Goal: Information Seeking & Learning: Learn about a topic

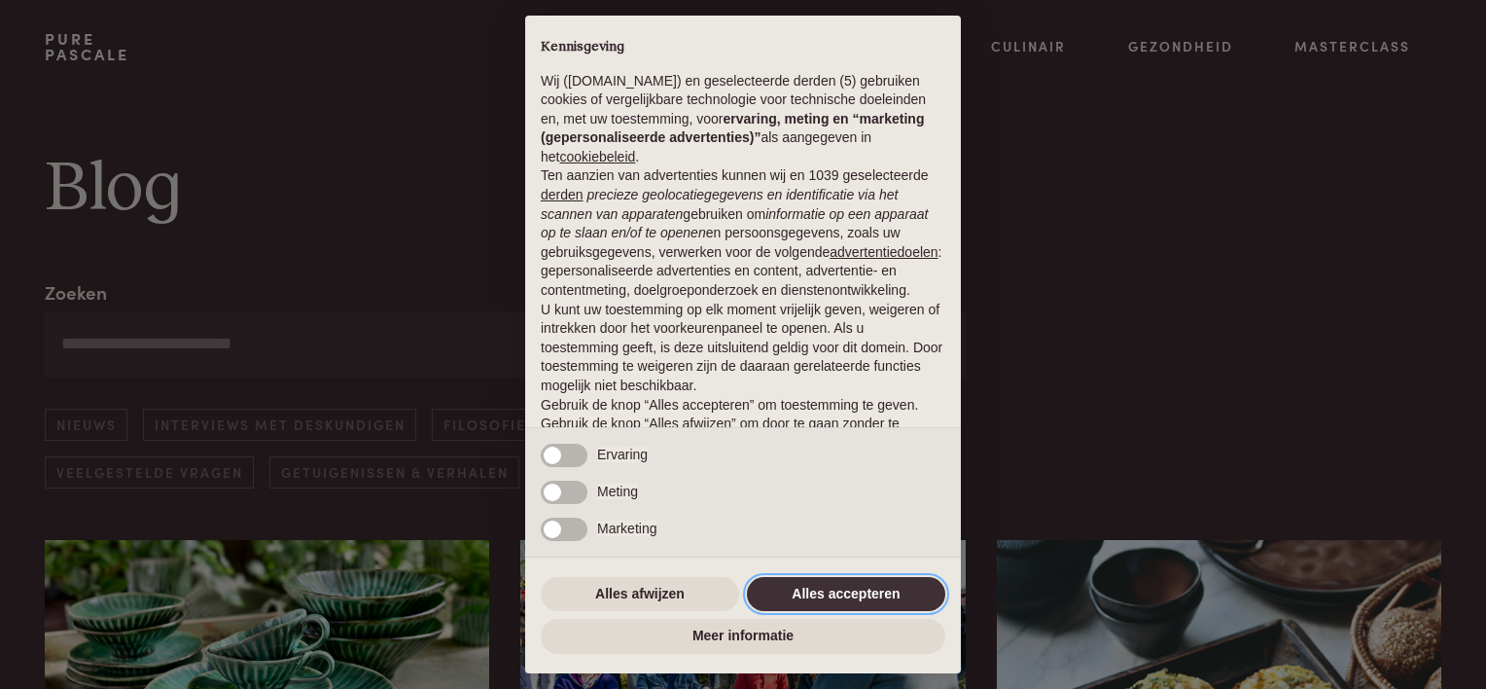
click at [814, 590] on button "Alles accepteren" at bounding box center [846, 594] width 198 height 35
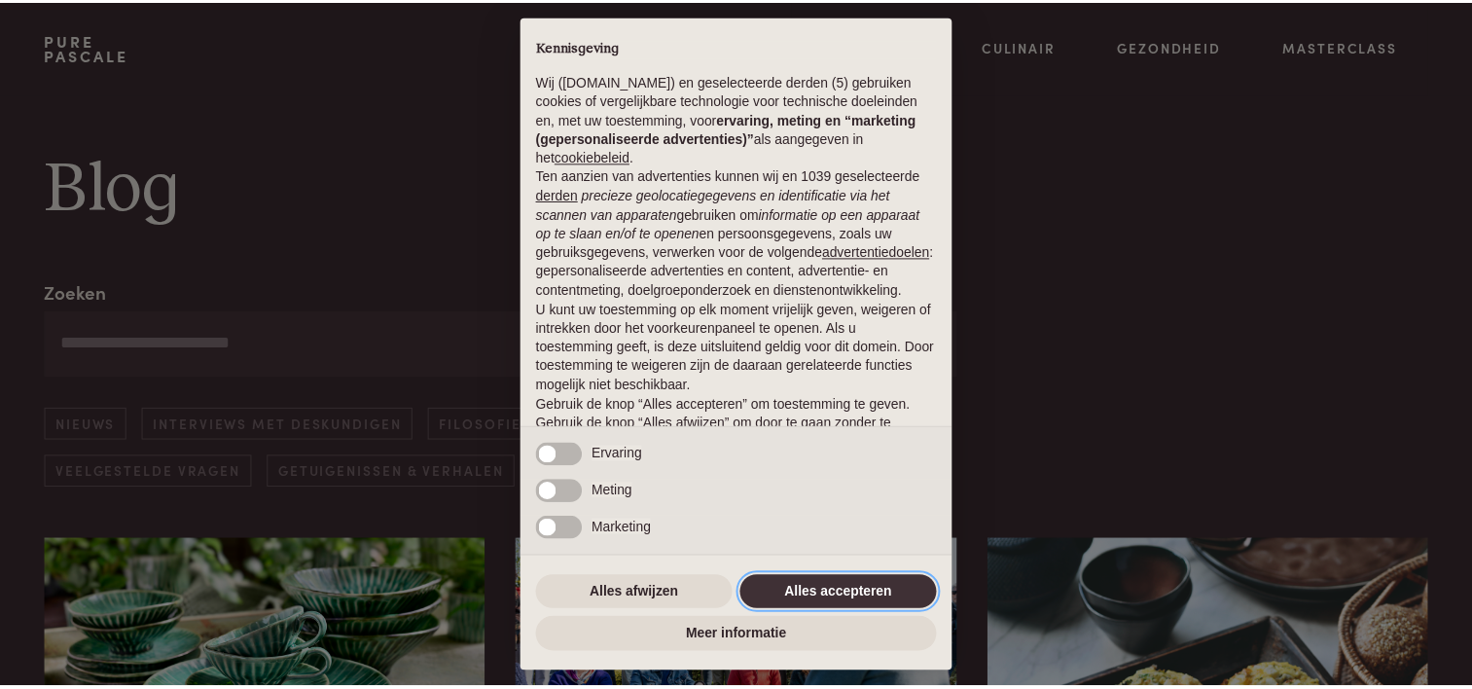
scroll to position [93, 0]
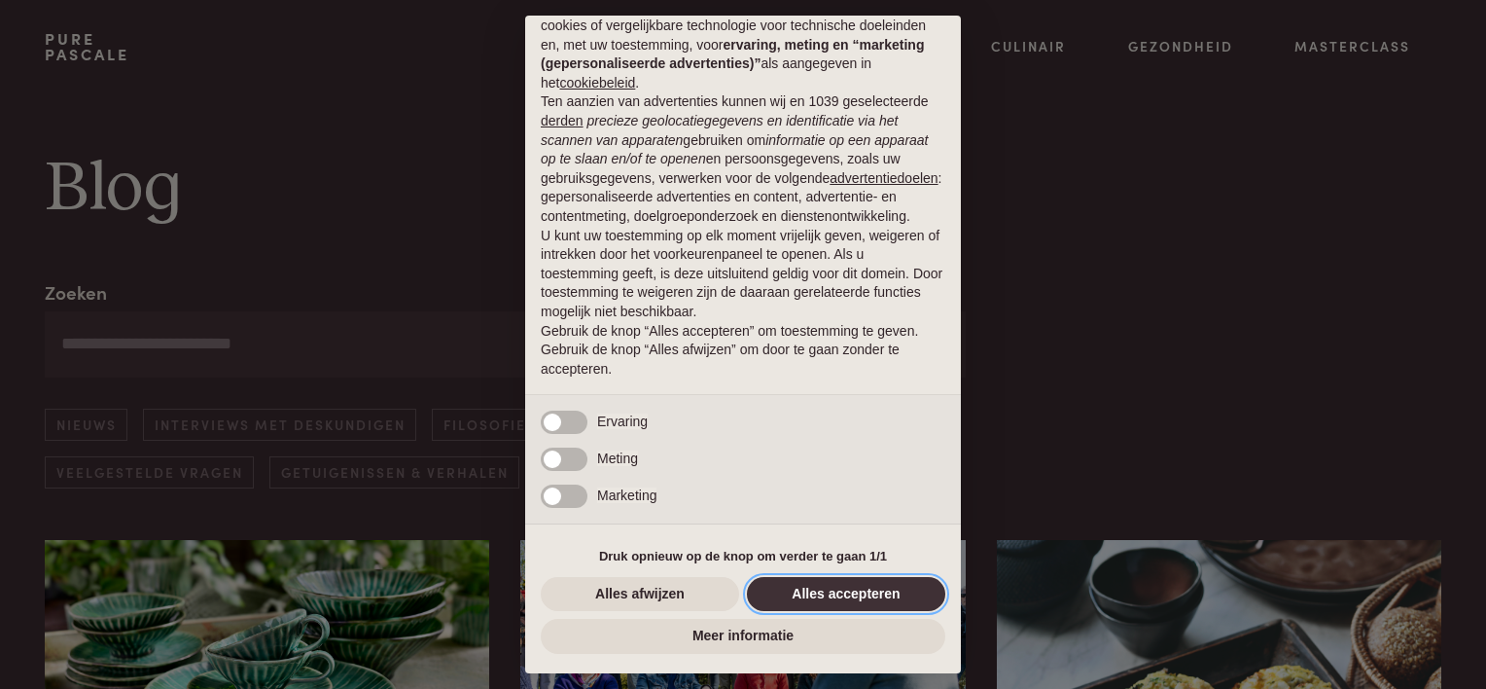
click at [831, 590] on button "Alles accepteren" at bounding box center [846, 594] width 198 height 35
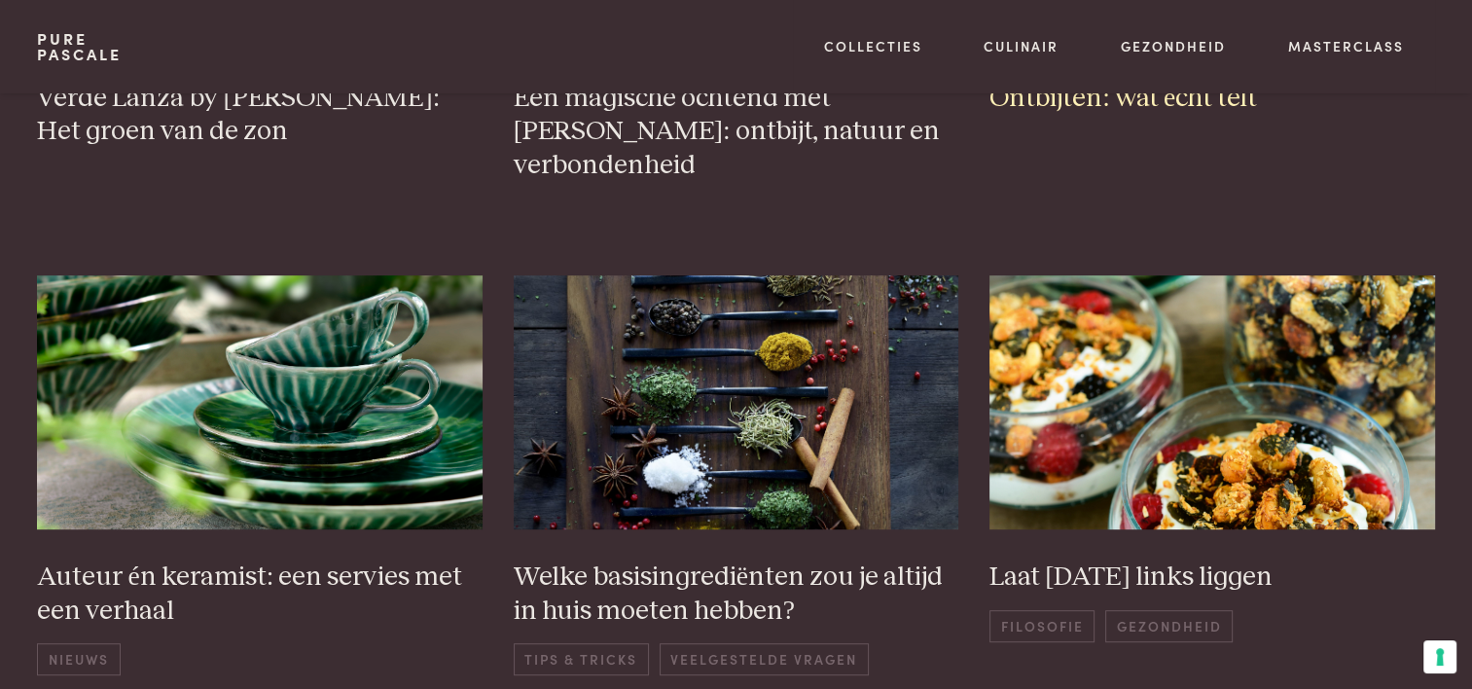
scroll to position [778, 0]
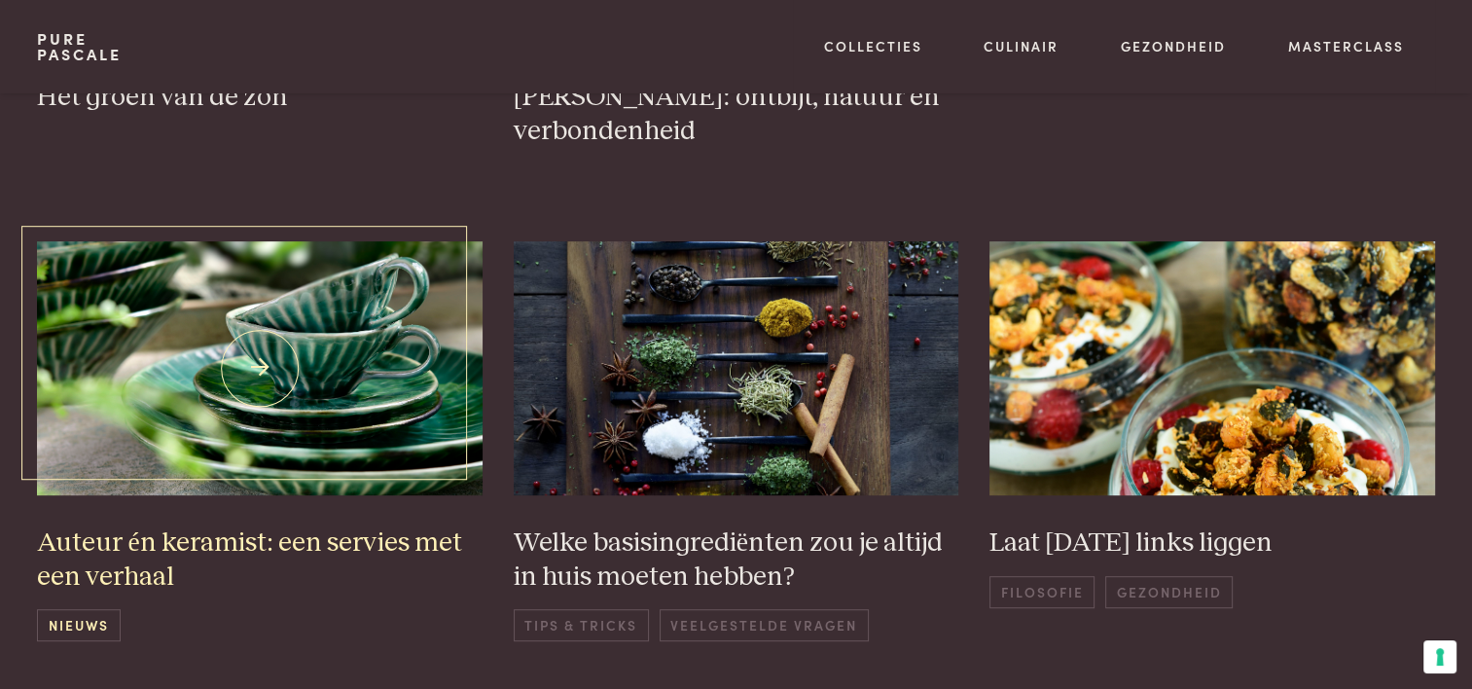
click at [257, 367] on img at bounding box center [259, 368] width 445 height 254
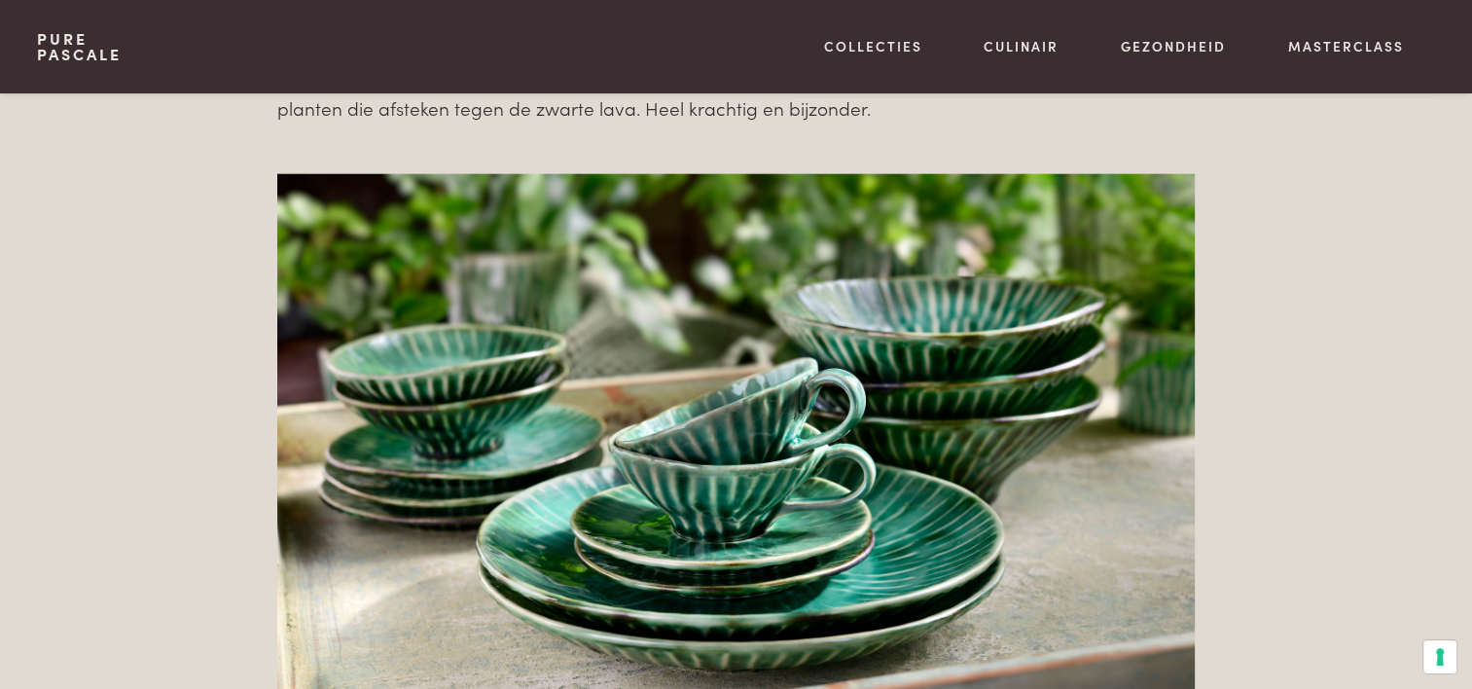
scroll to position [4864, 0]
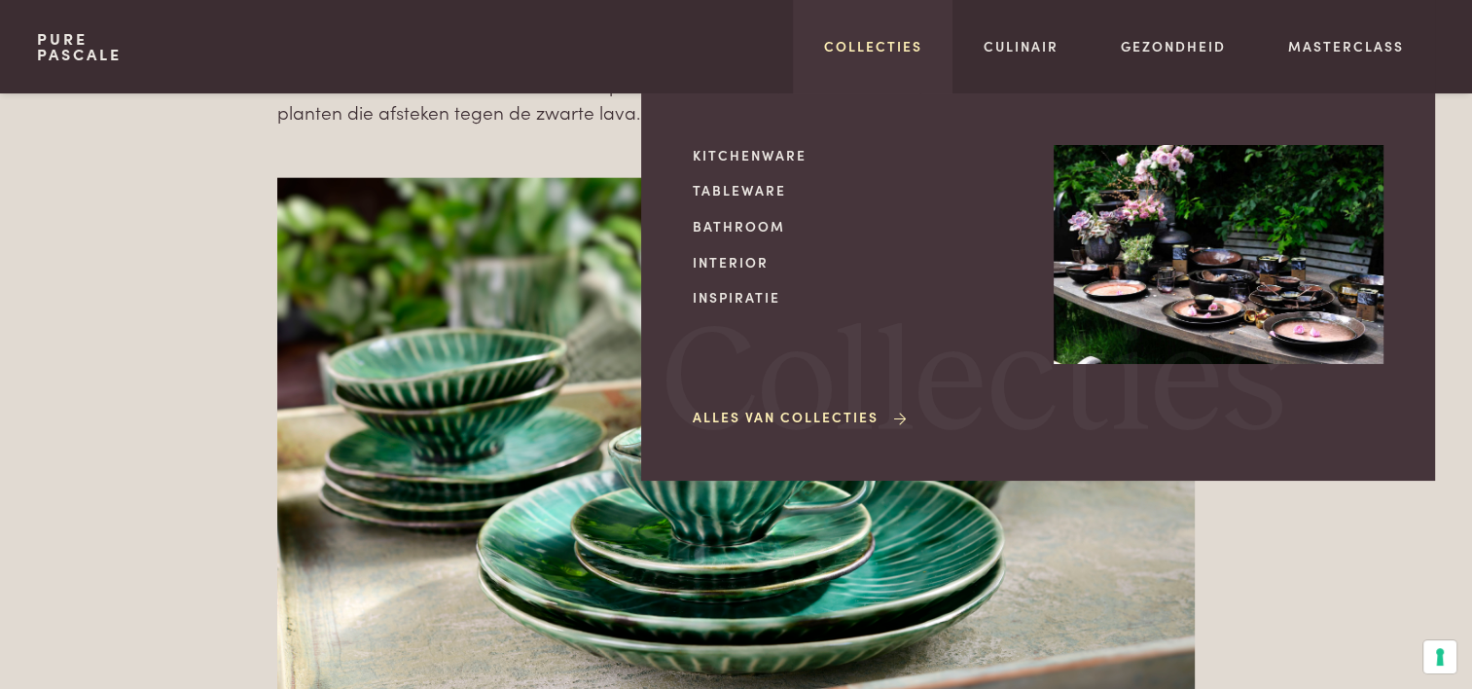
click at [883, 48] on link "Collecties" at bounding box center [873, 46] width 98 height 20
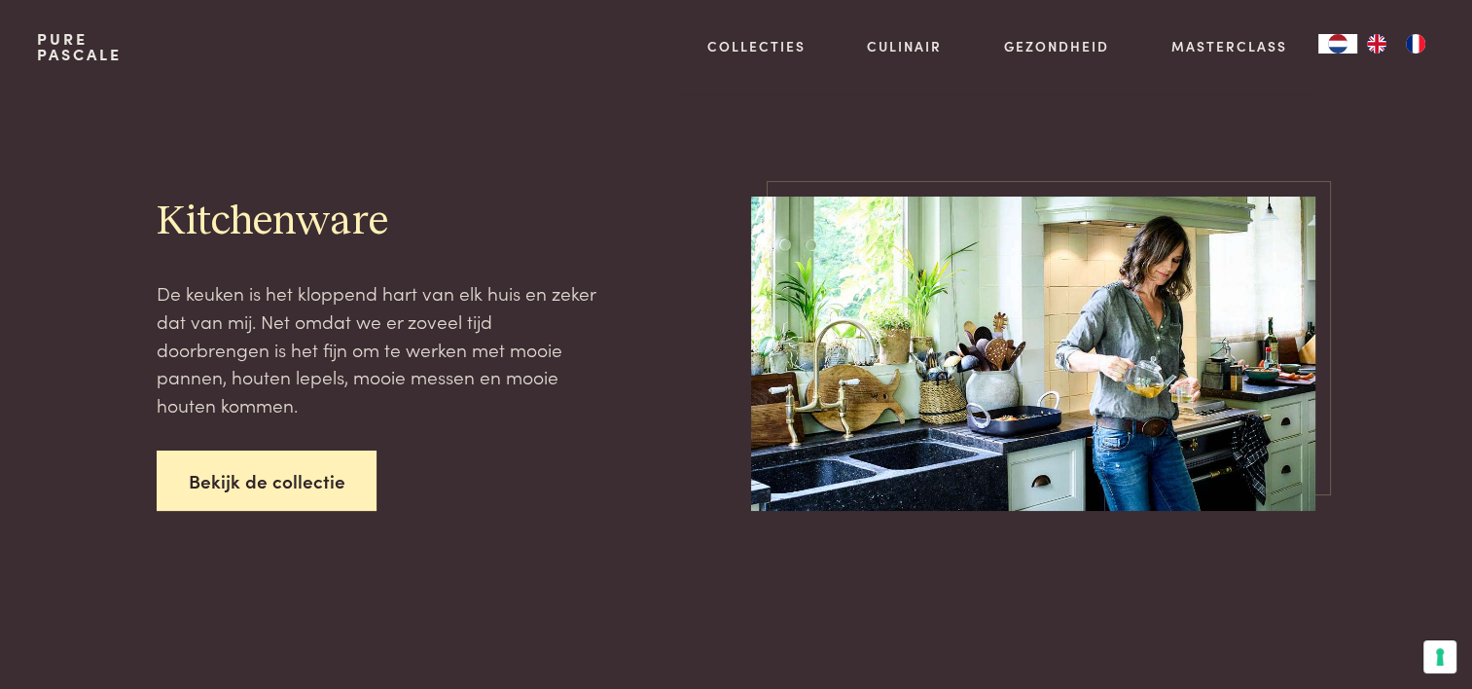
click at [274, 479] on link "Bekijk de collectie" at bounding box center [267, 480] width 221 height 61
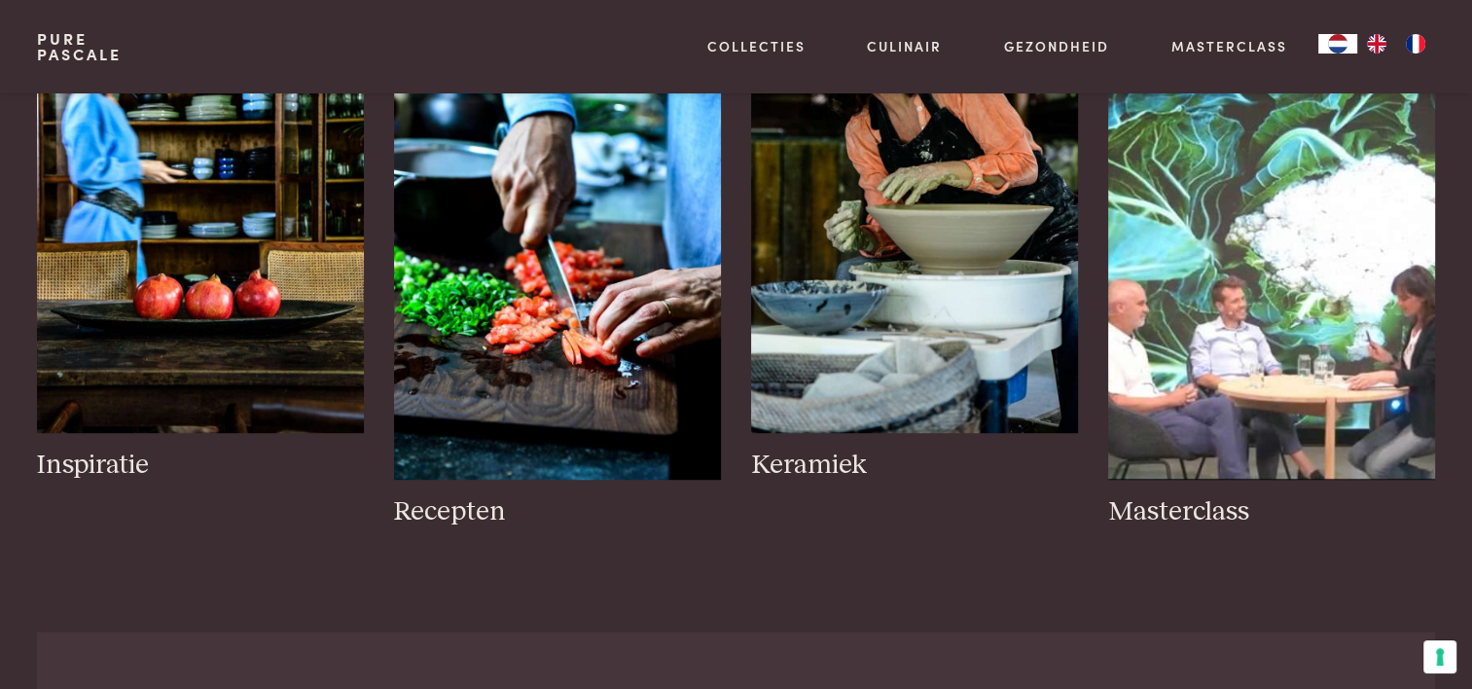
scroll to position [1070, 0]
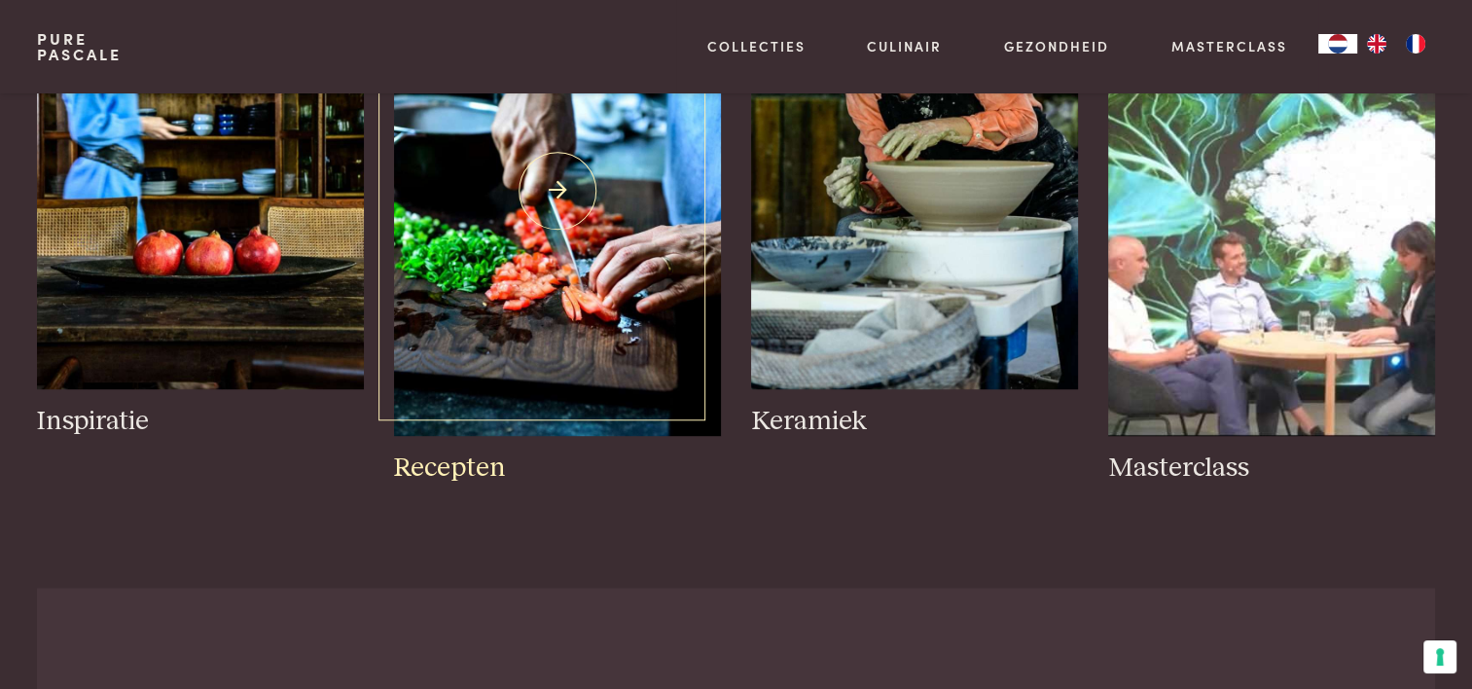
click at [438, 463] on h3 "Recepten" at bounding box center [557, 468] width 326 height 34
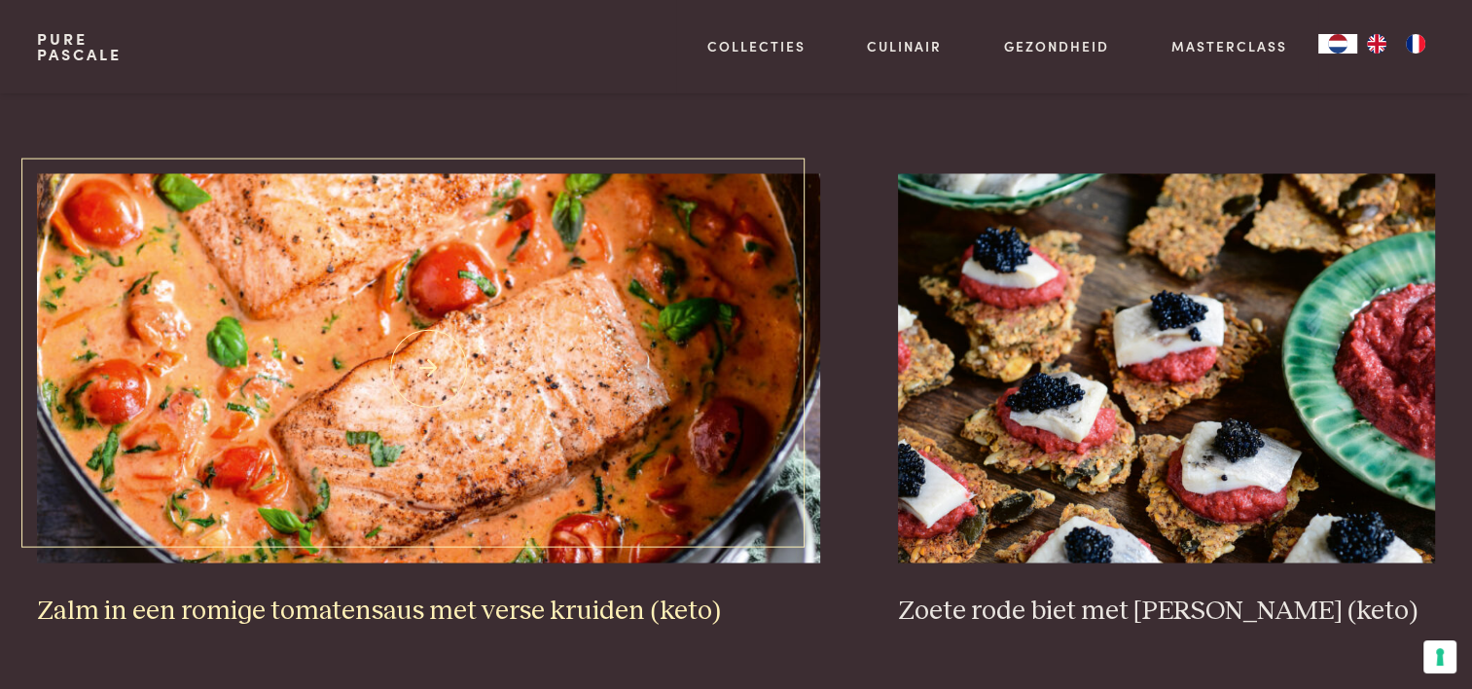
scroll to position [3404, 0]
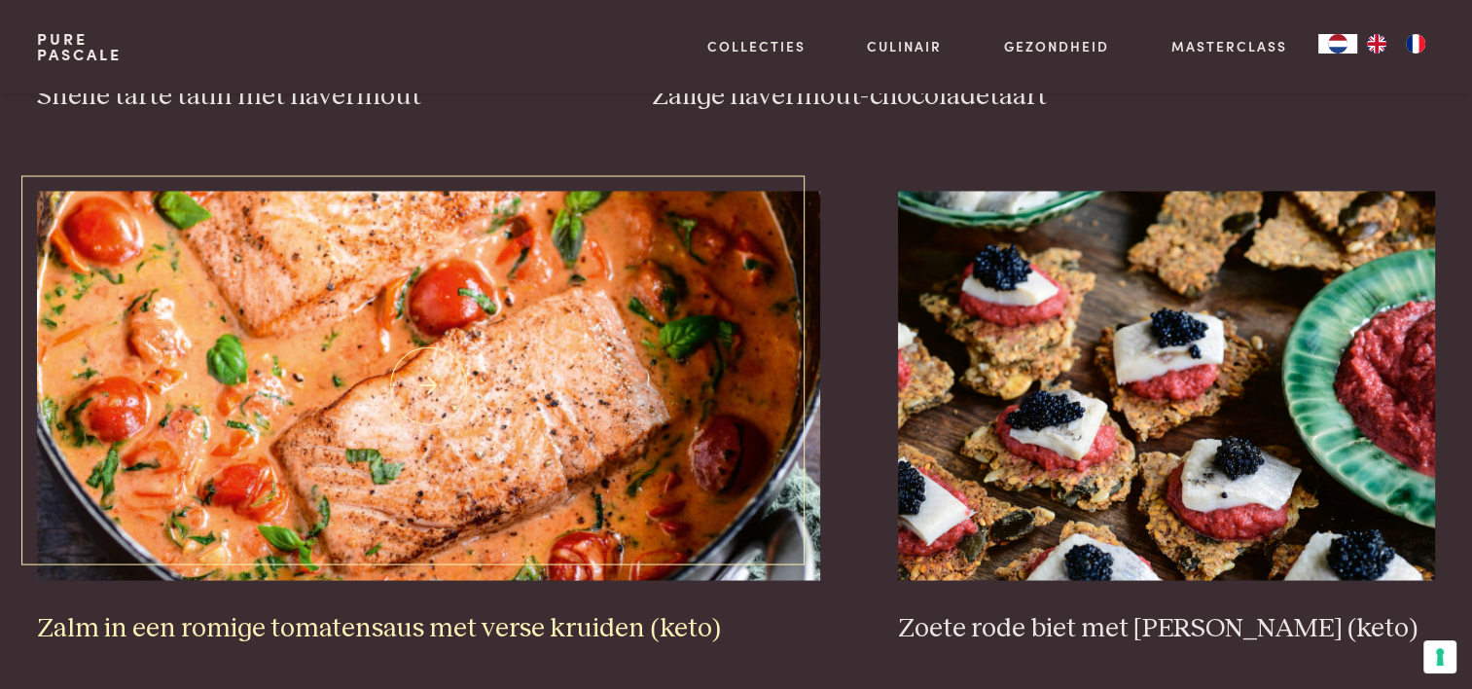
click at [457, 415] on img at bounding box center [428, 385] width 783 height 389
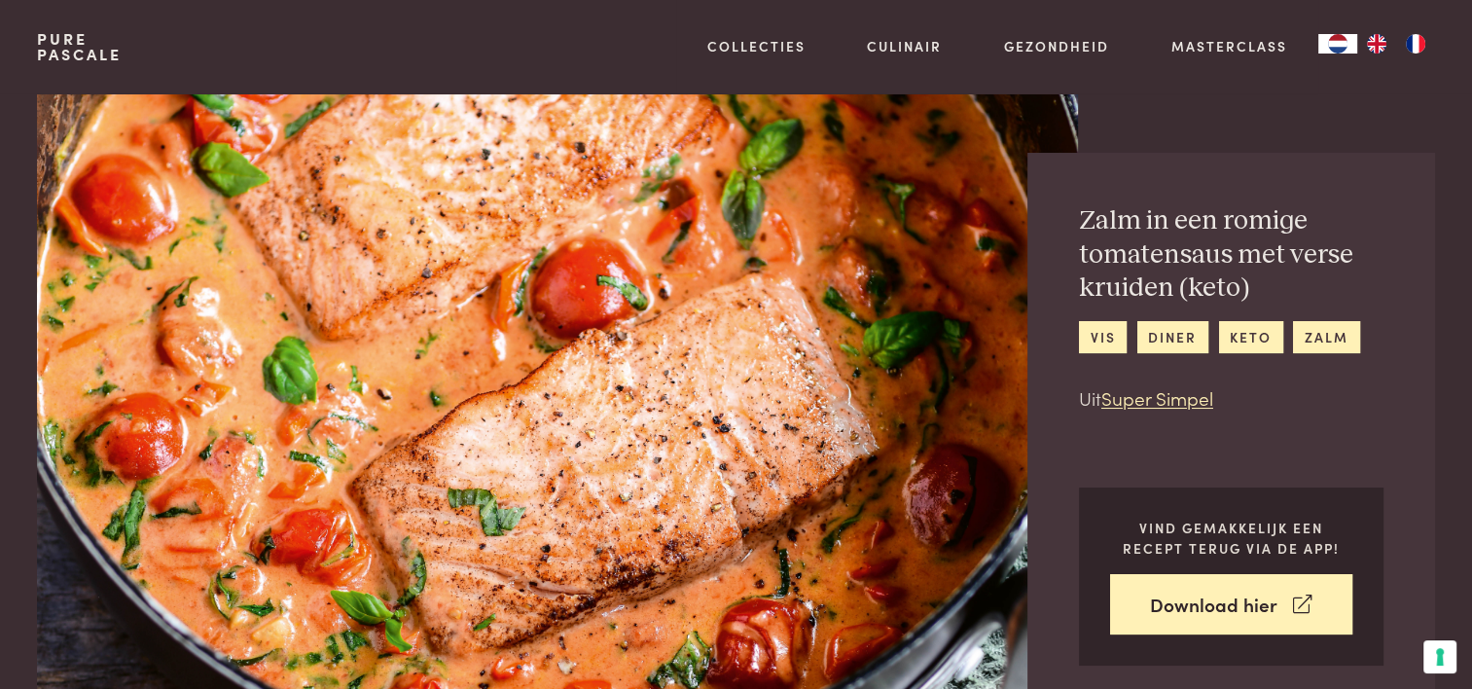
click at [653, 381] on img at bounding box center [557, 405] width 1040 height 624
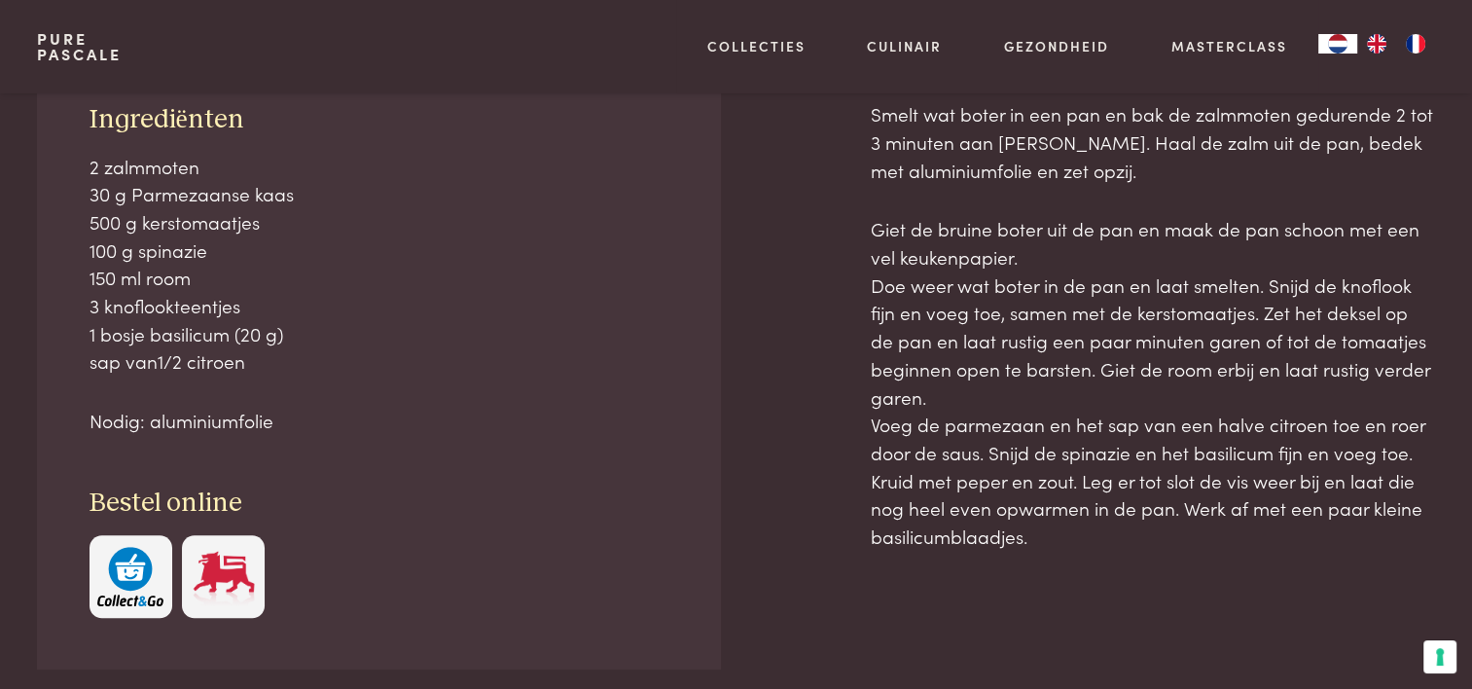
scroll to position [875, 0]
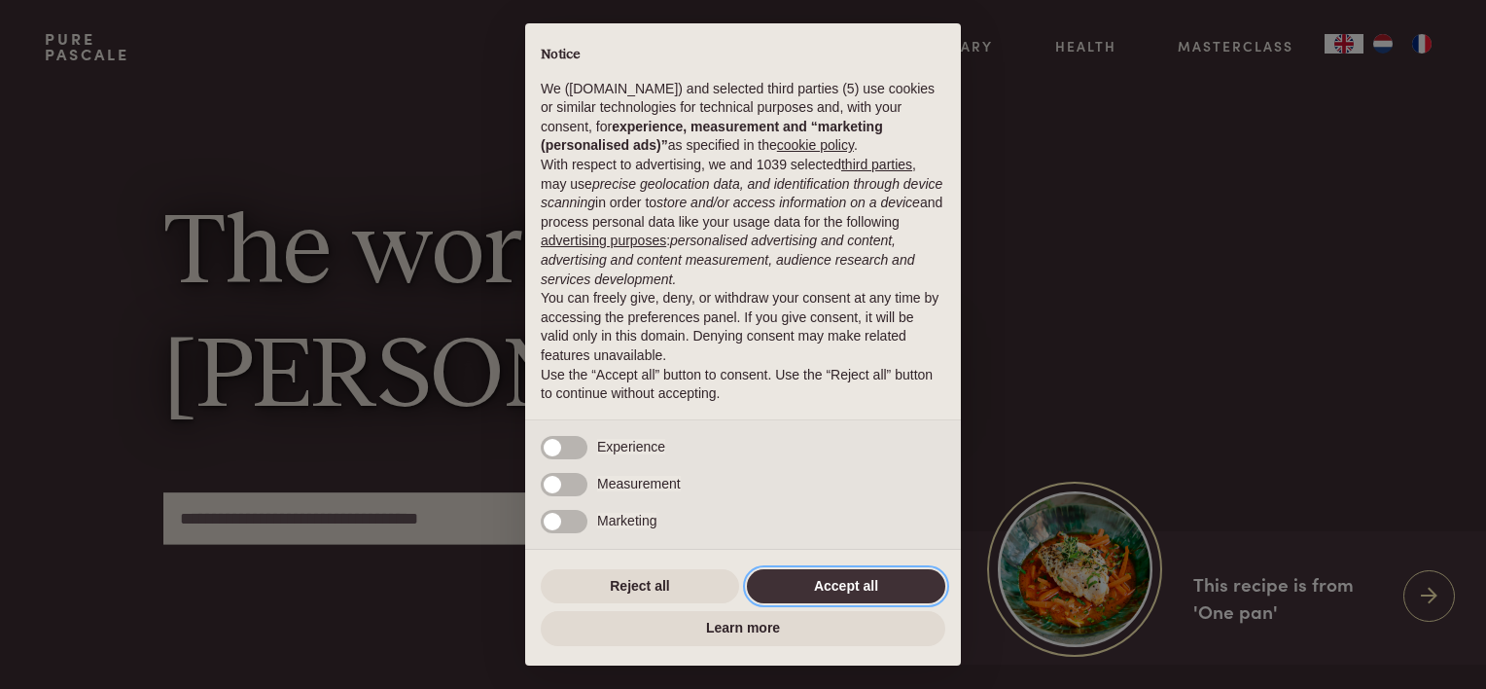
click at [818, 578] on button "Accept all" at bounding box center [846, 586] width 198 height 35
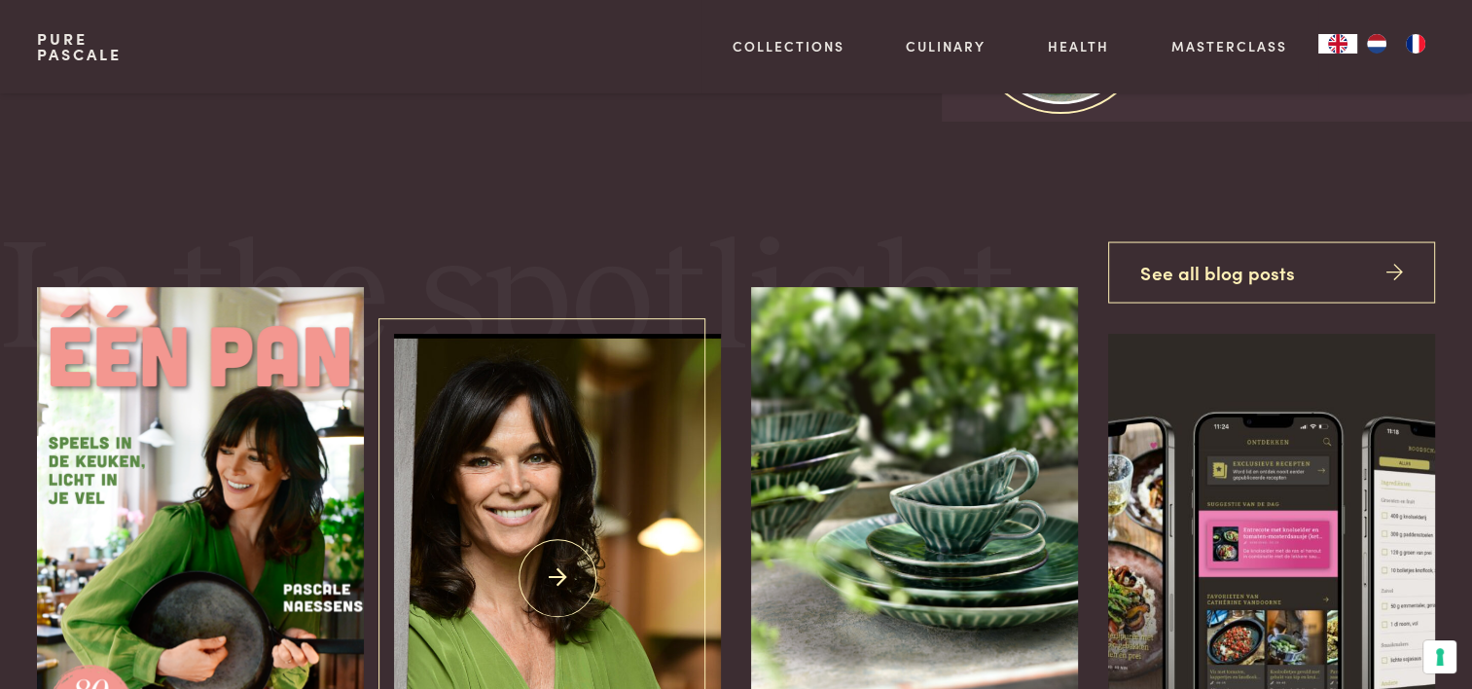
scroll to position [486, 0]
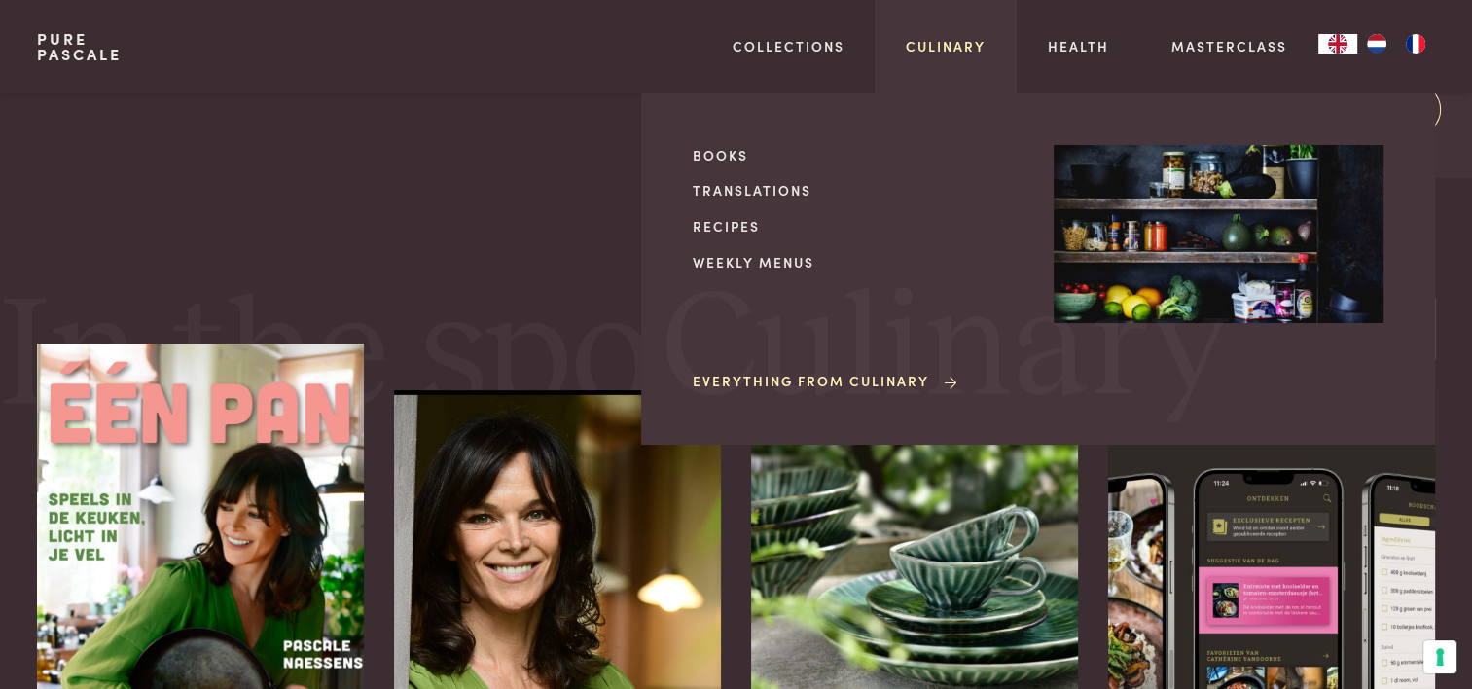
click at [949, 45] on link "Culinary" at bounding box center [946, 46] width 80 height 20
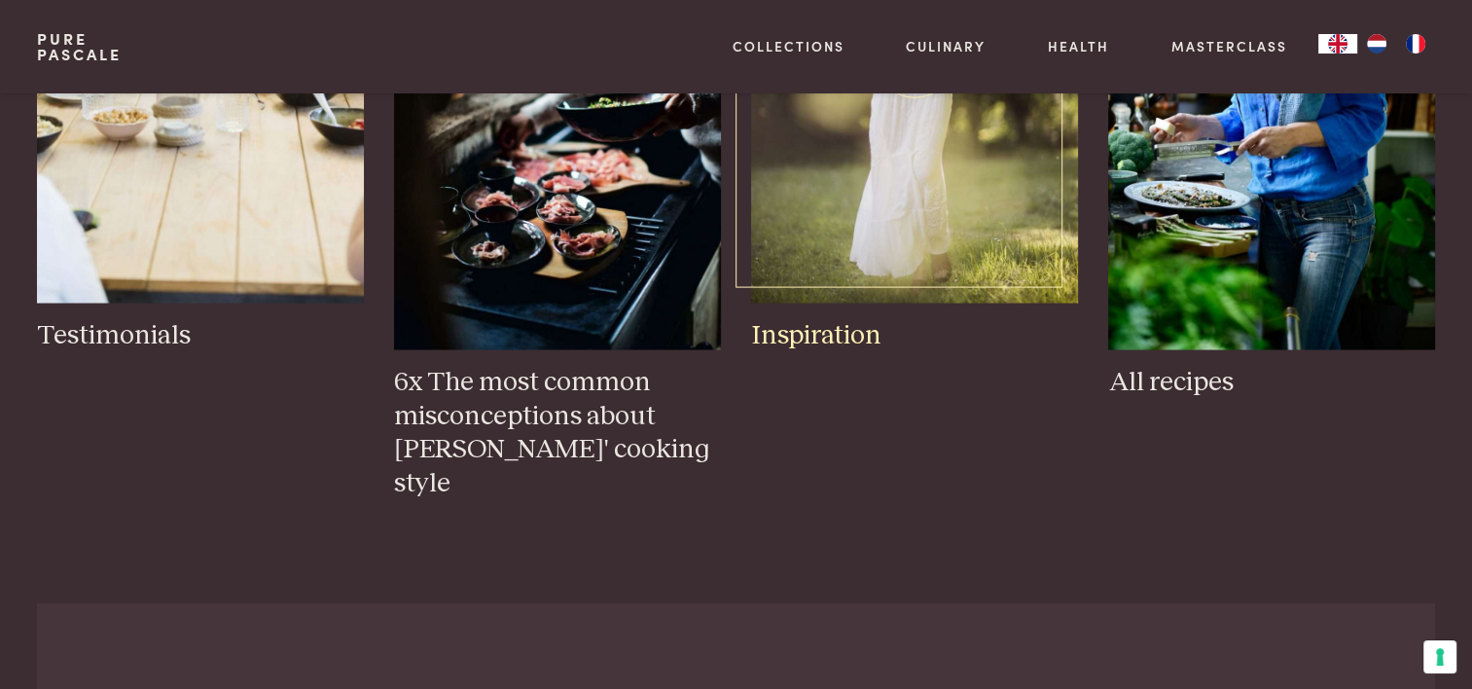
scroll to position [3599, 0]
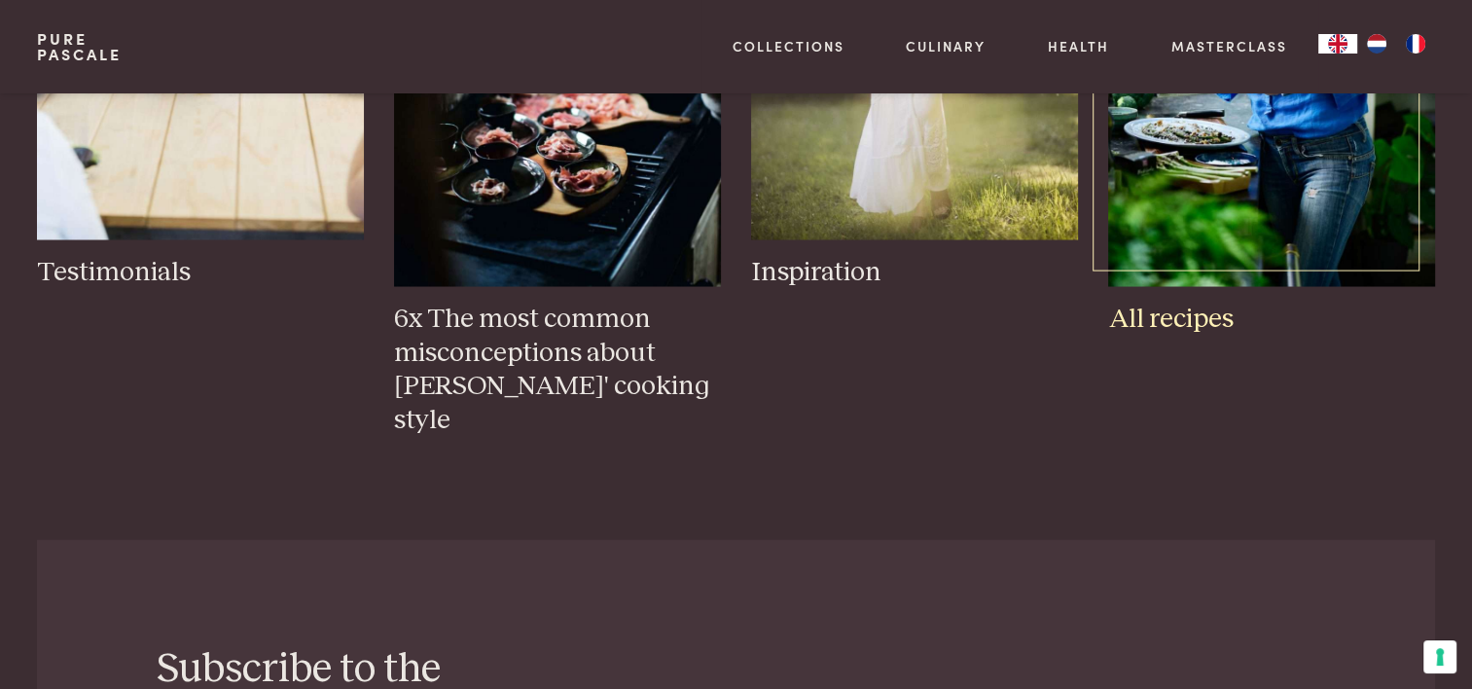
click at [1133, 312] on h3 "All recipes" at bounding box center [1271, 319] width 326 height 34
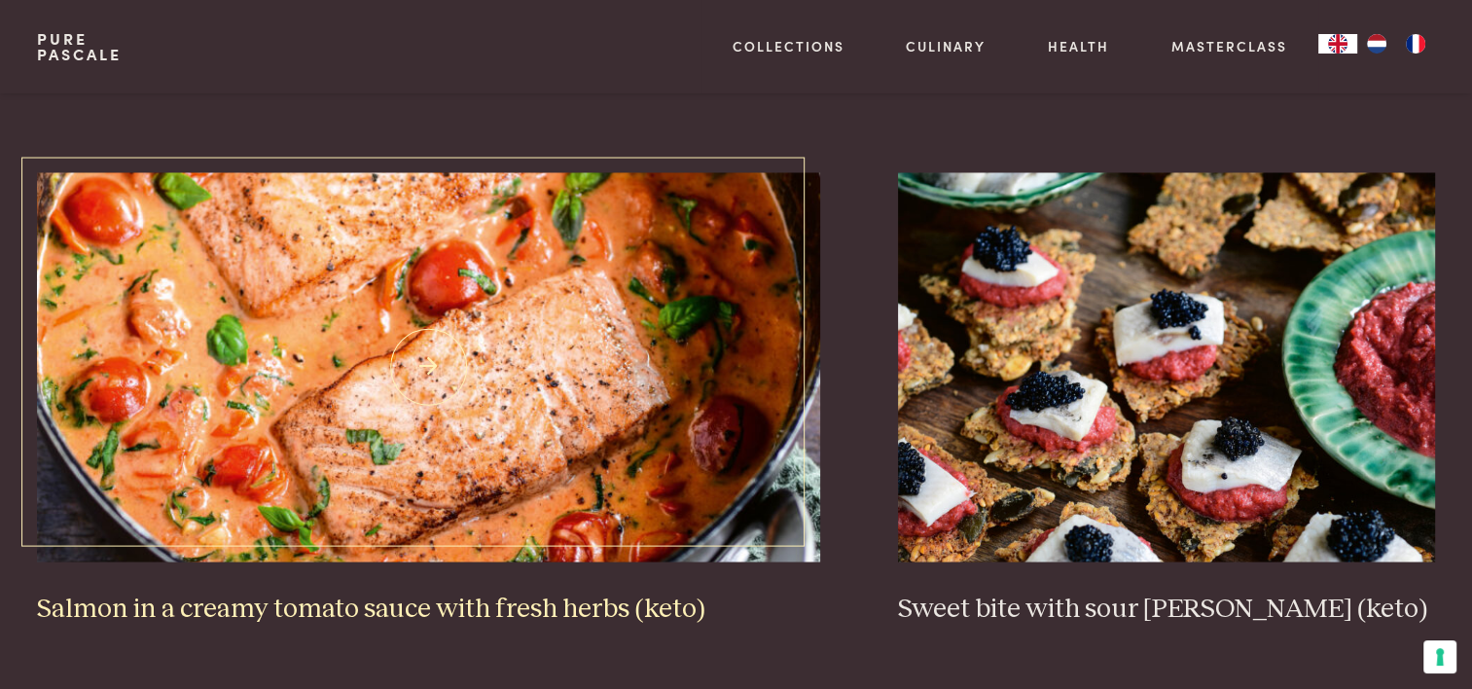
scroll to position [3404, 0]
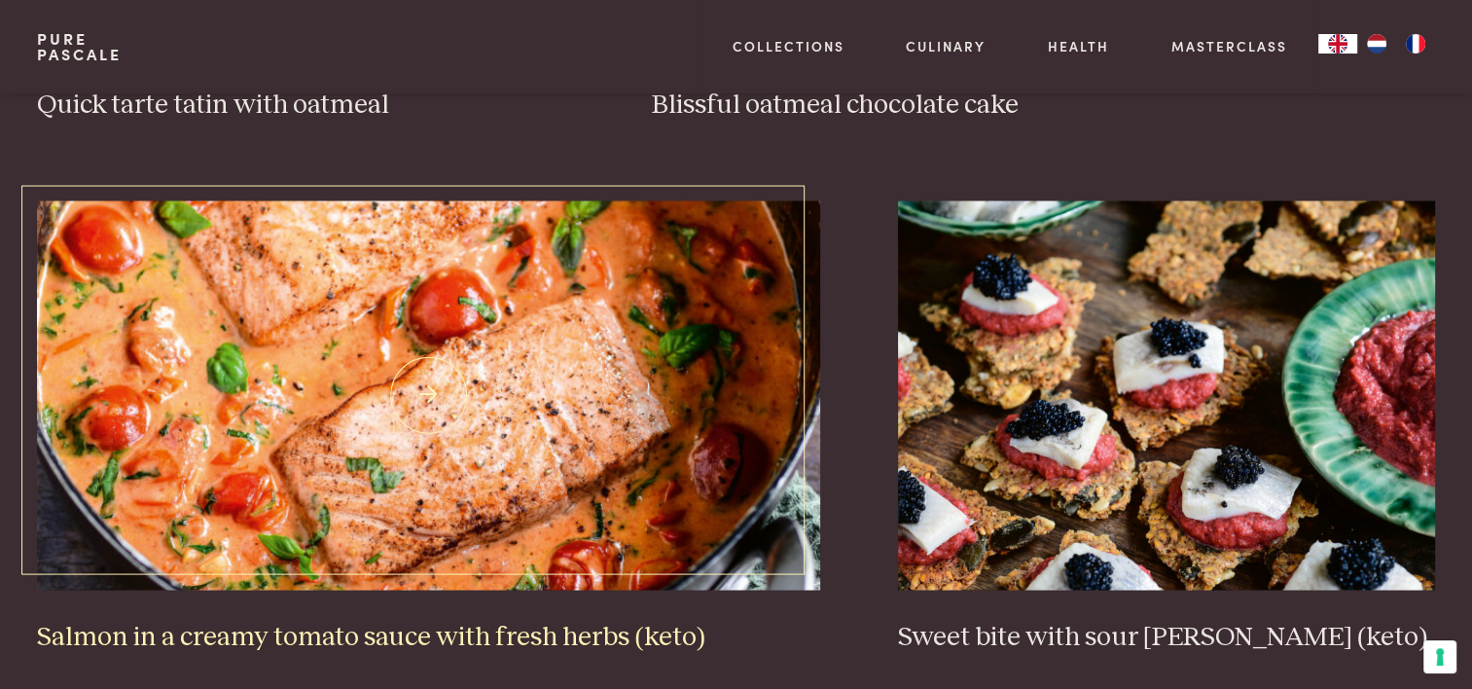
click at [513, 319] on img at bounding box center [428, 394] width 783 height 389
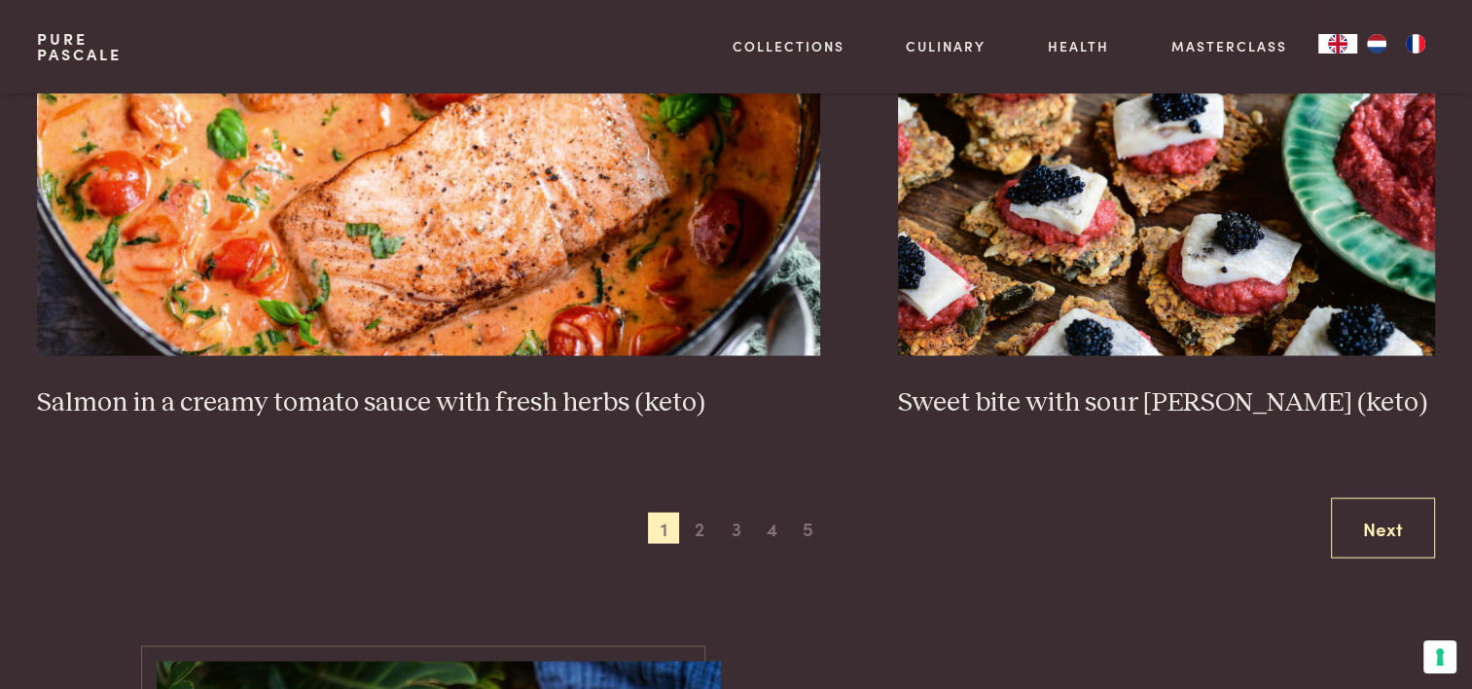
scroll to position [3599, 0]
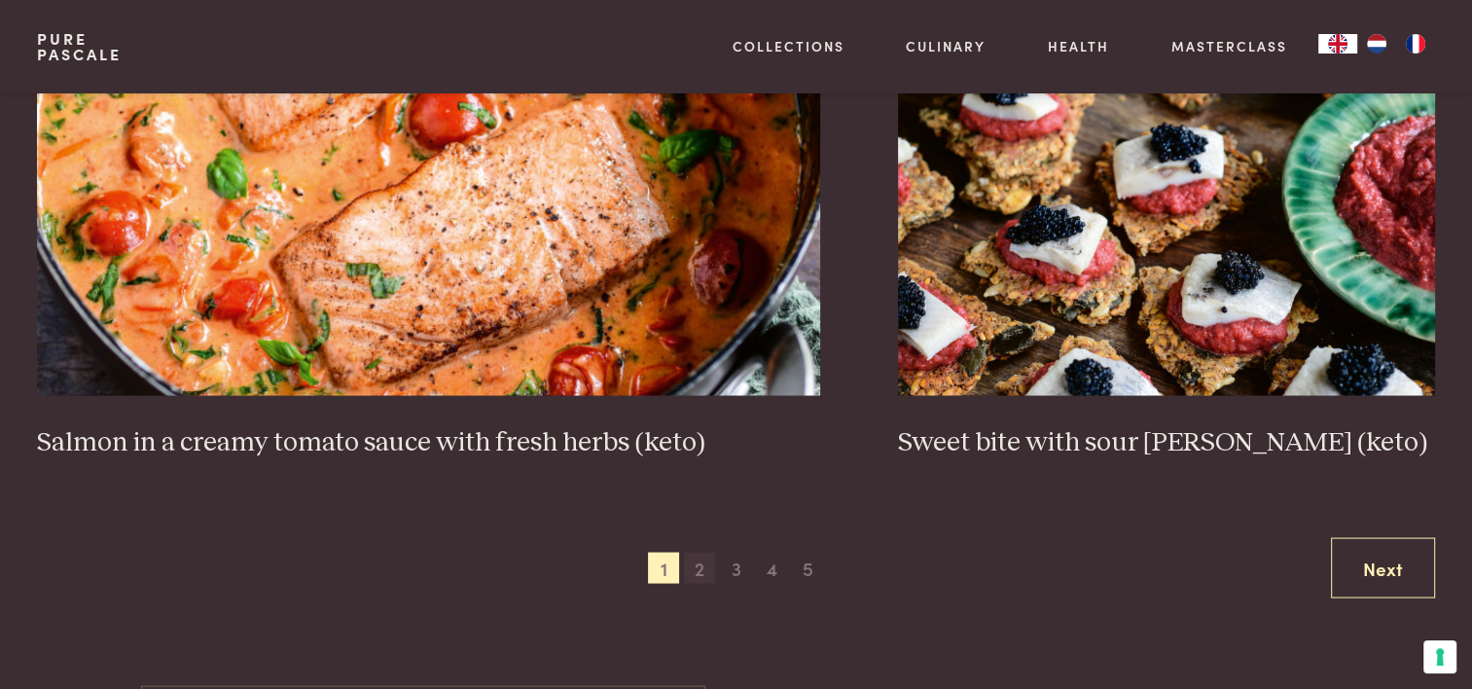
click at [694, 564] on span "2" at bounding box center [699, 567] width 31 height 31
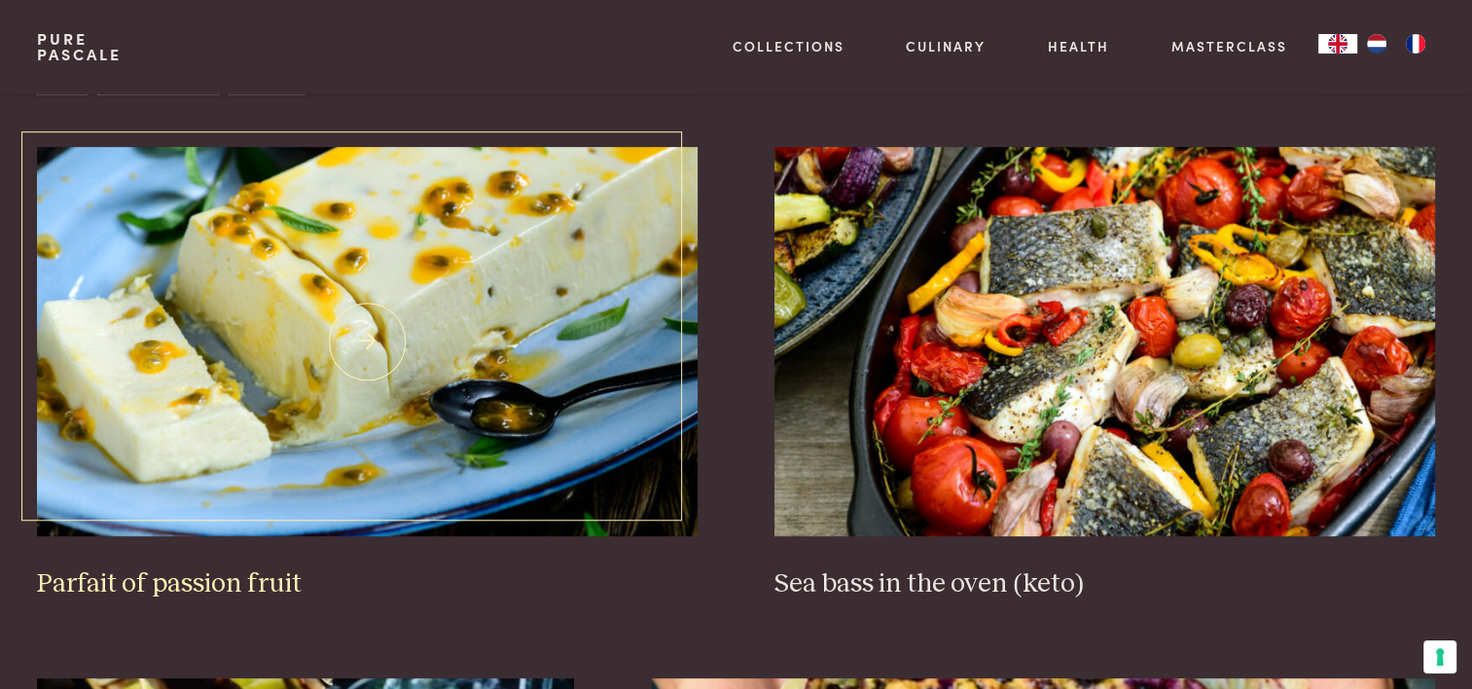
scroll to position [836, 0]
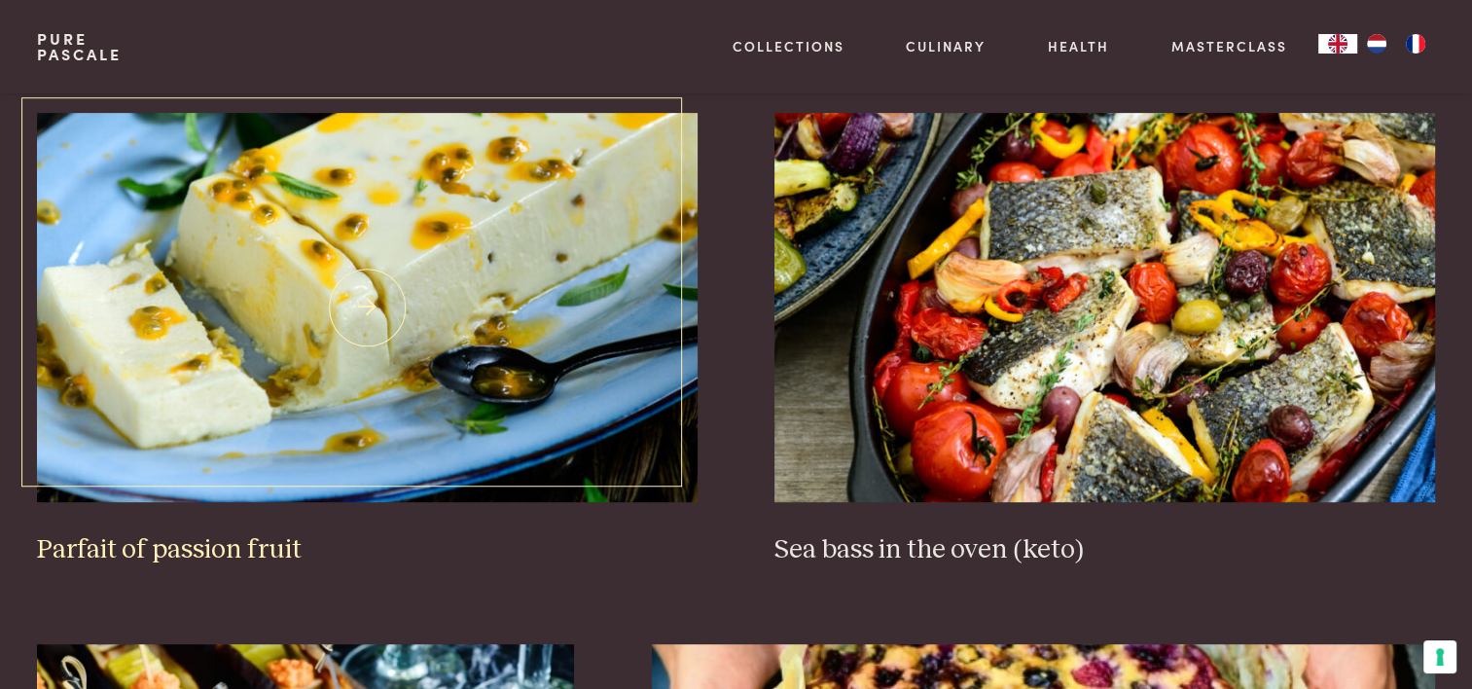
click at [482, 346] on img at bounding box center [366, 307] width 659 height 389
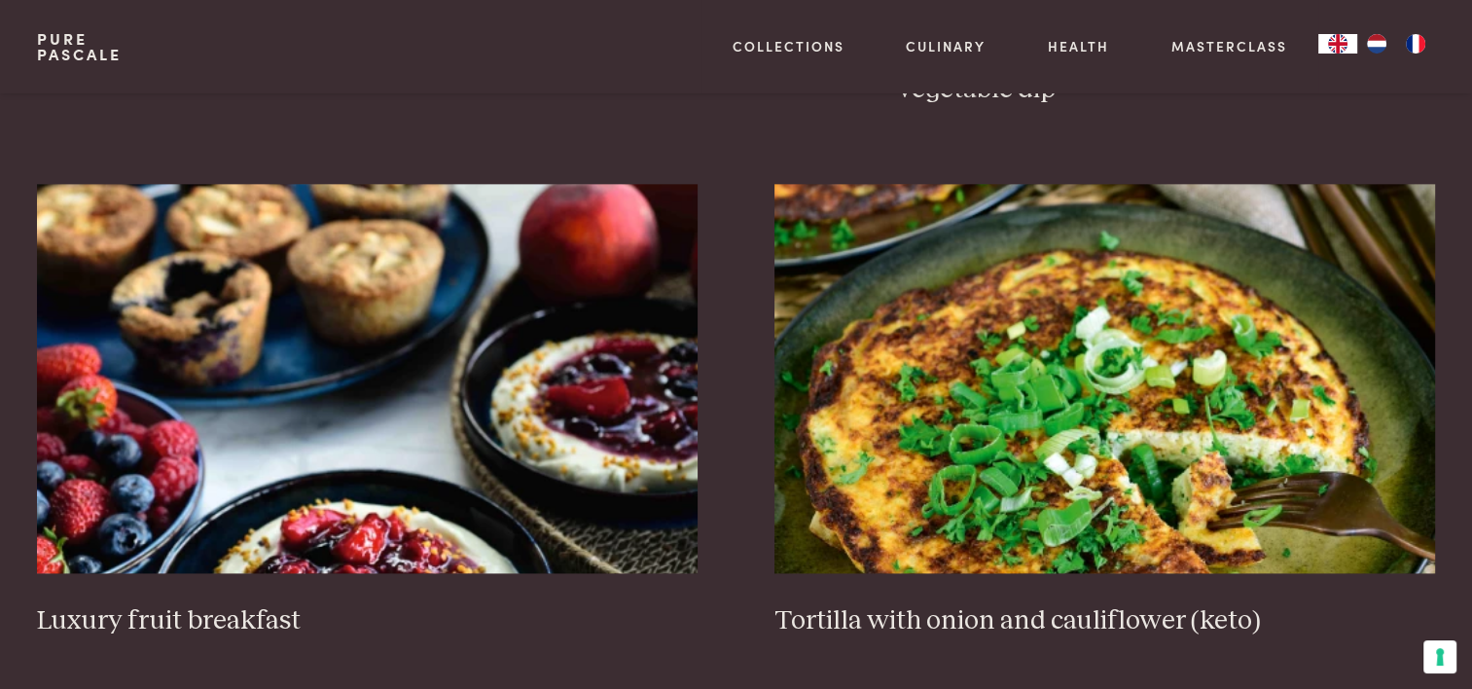
scroll to position [2489, 0]
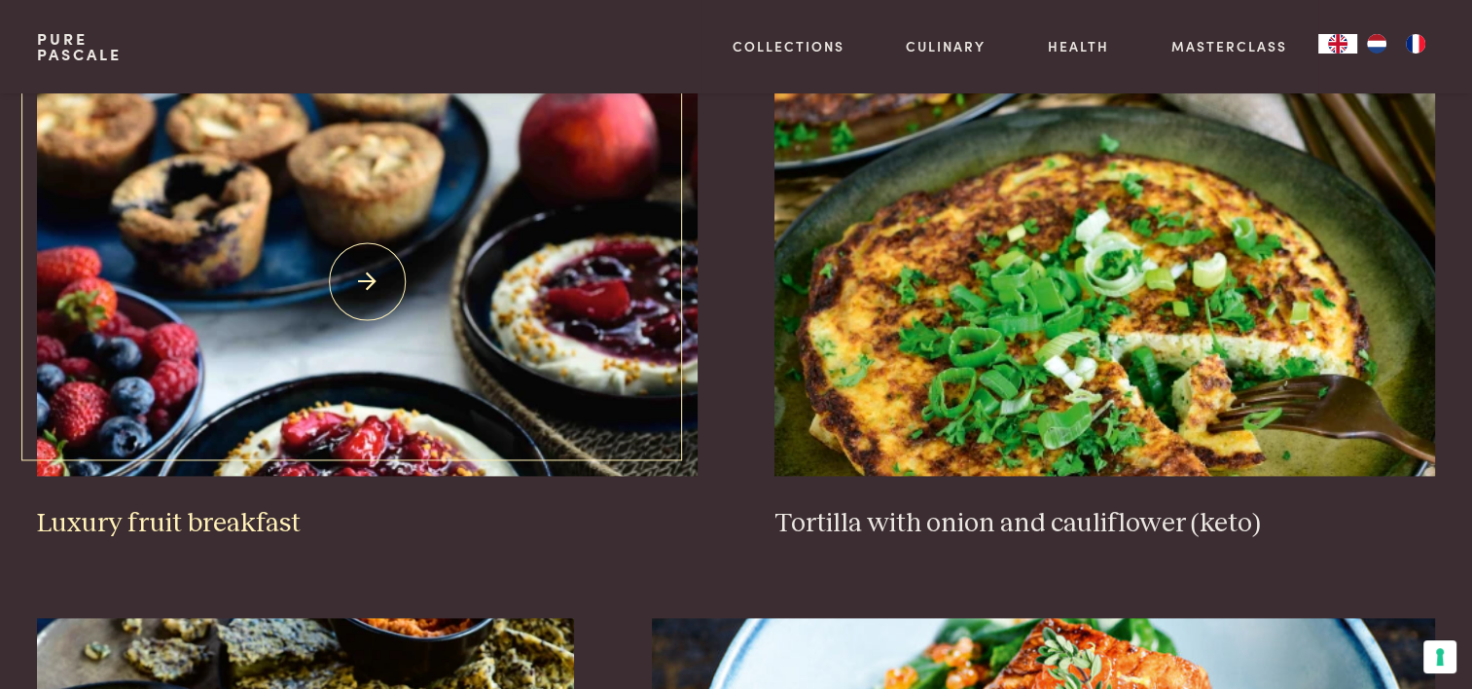
click at [477, 275] on img at bounding box center [366, 281] width 659 height 389
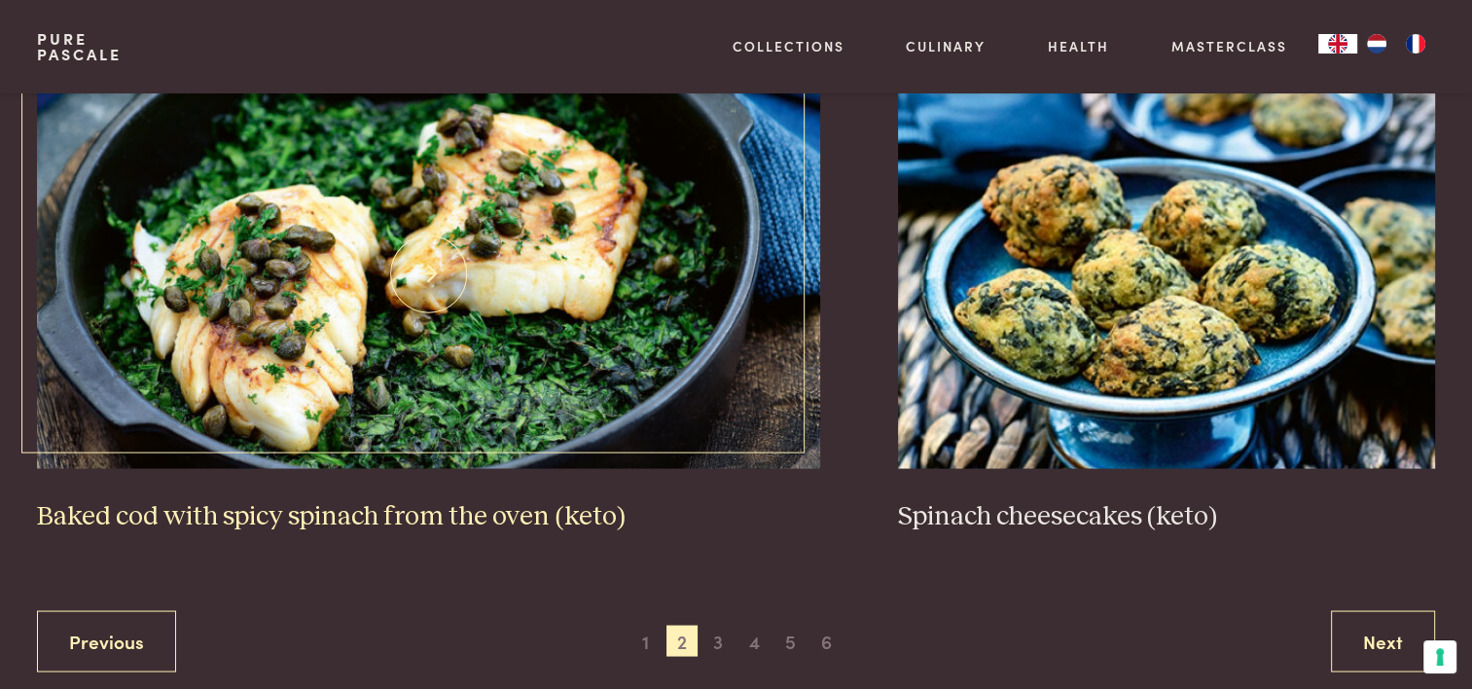
scroll to position [3656, 0]
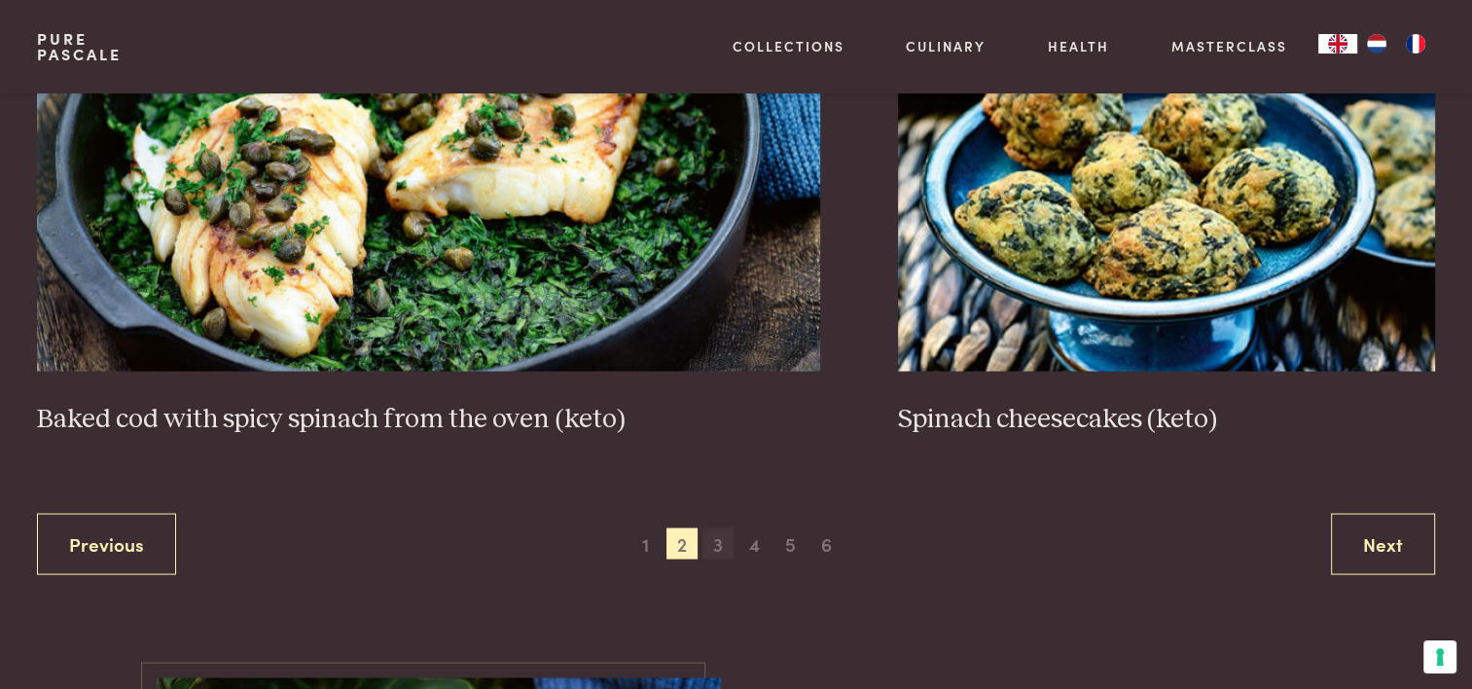
click at [719, 543] on span "3" at bounding box center [717, 542] width 31 height 31
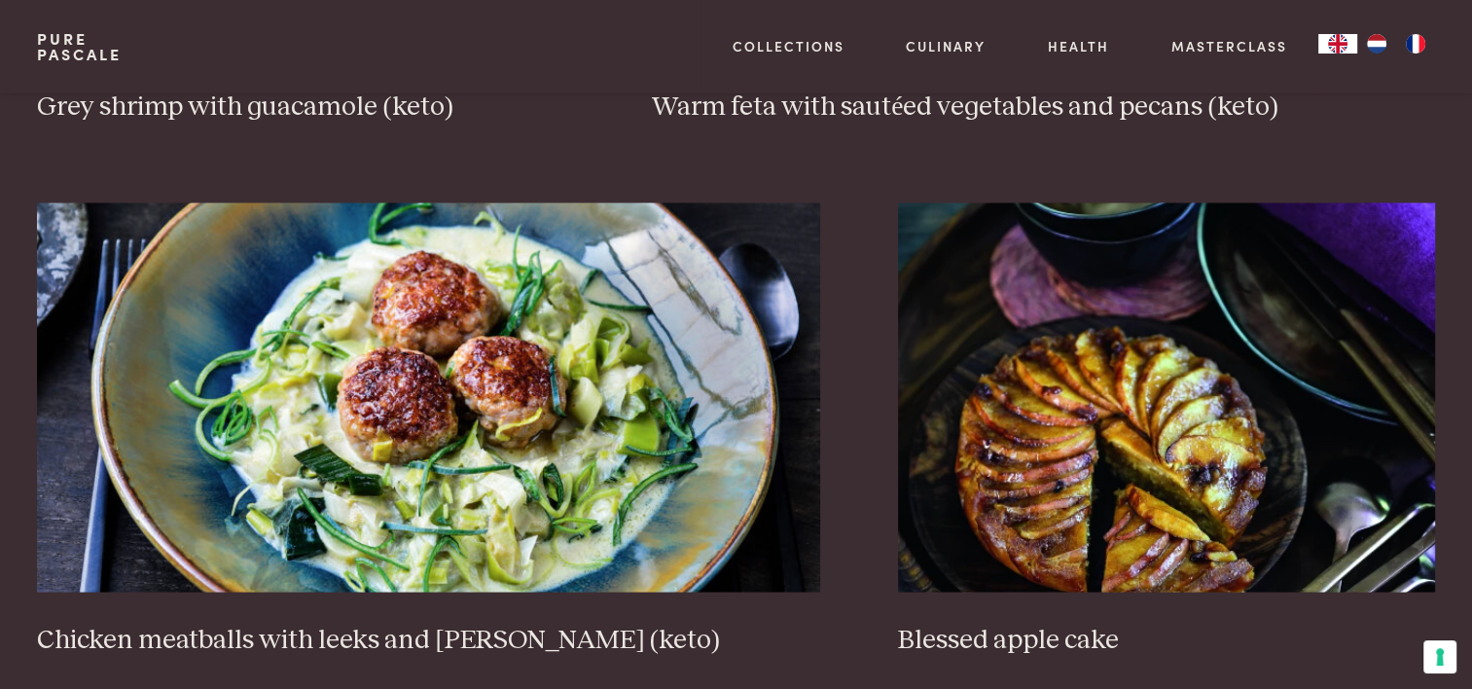
scroll to position [3559, 0]
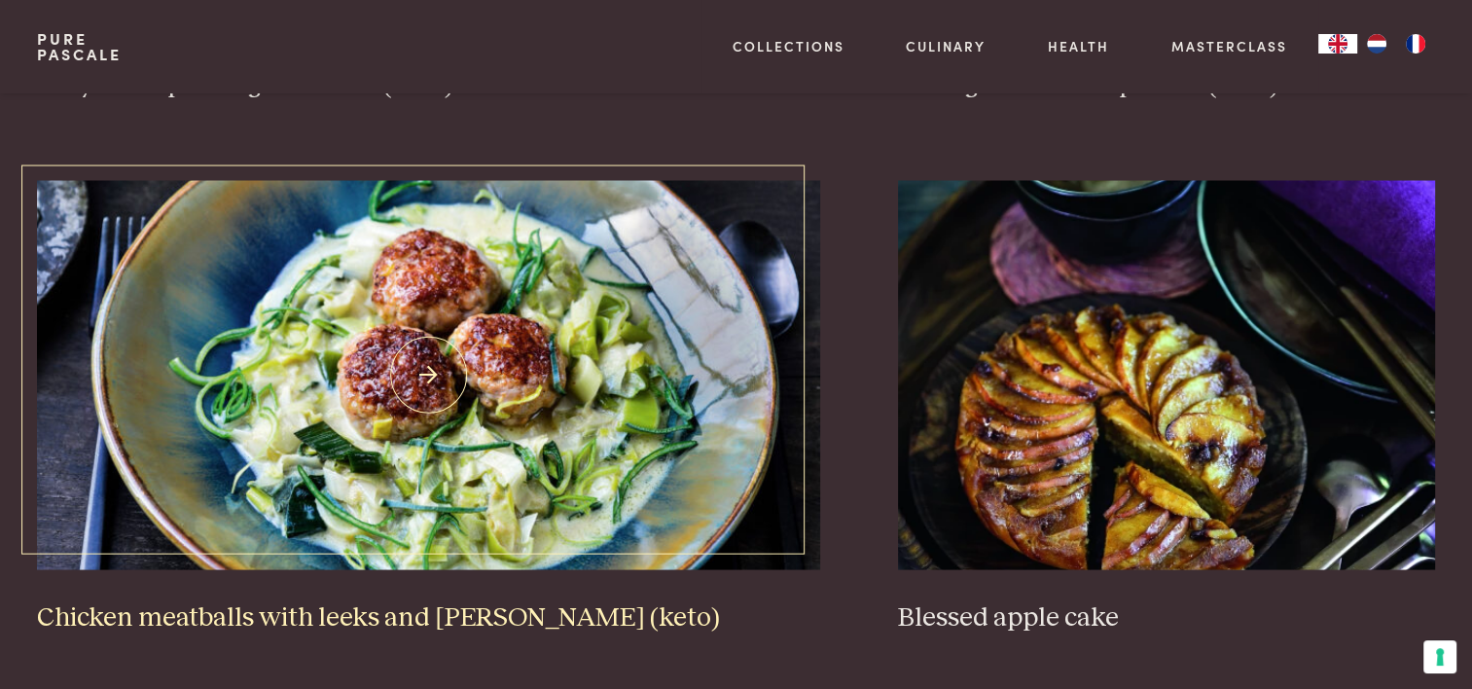
click at [441, 332] on img at bounding box center [428, 374] width 783 height 389
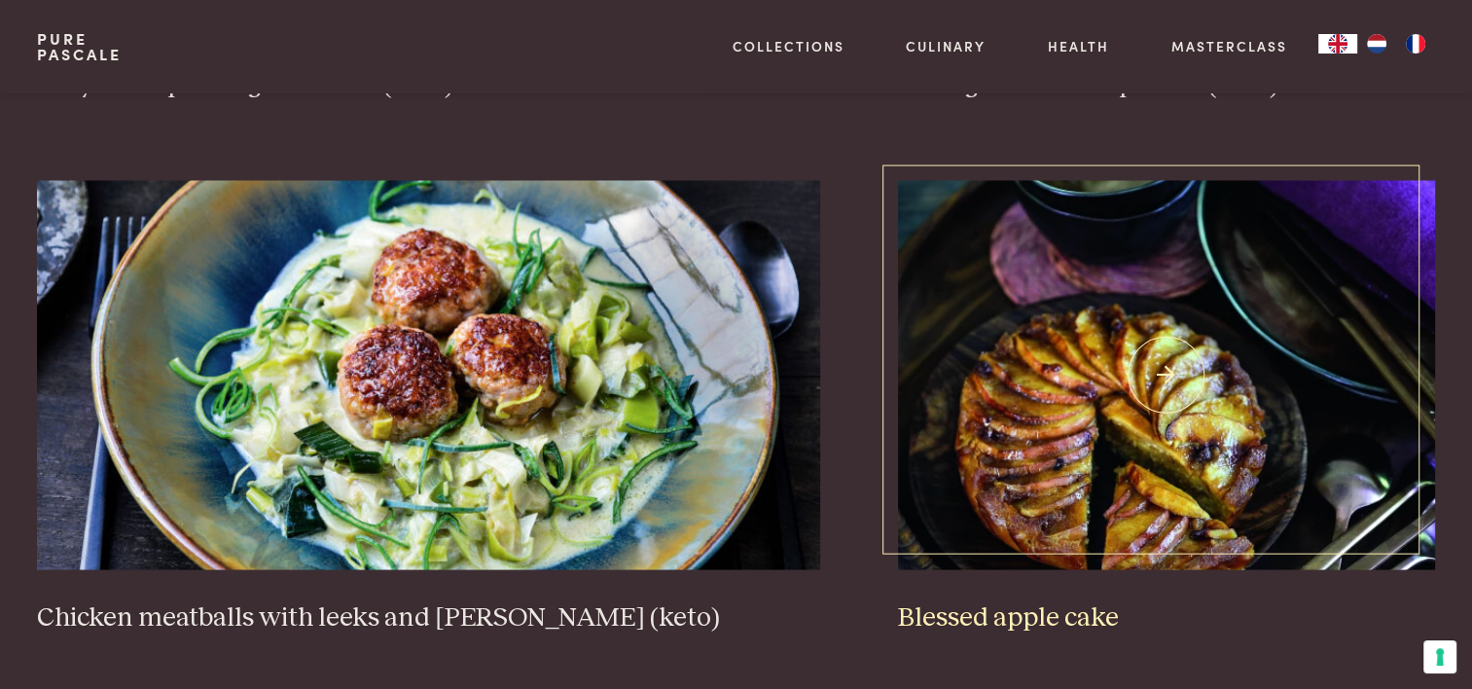
click at [1082, 448] on img at bounding box center [1166, 374] width 537 height 389
click at [1006, 376] on img at bounding box center [1166, 374] width 537 height 389
click at [1169, 339] on img at bounding box center [1166, 374] width 537 height 389
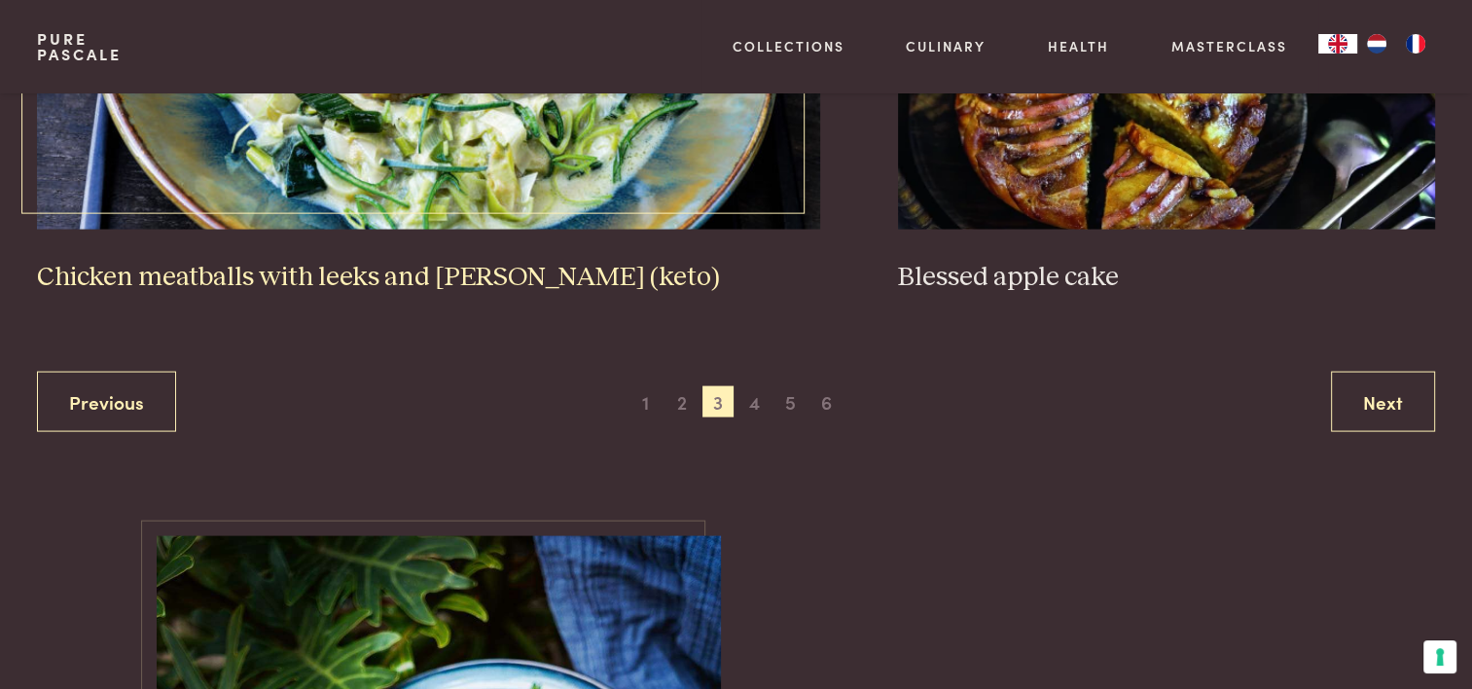
scroll to position [3948, 0]
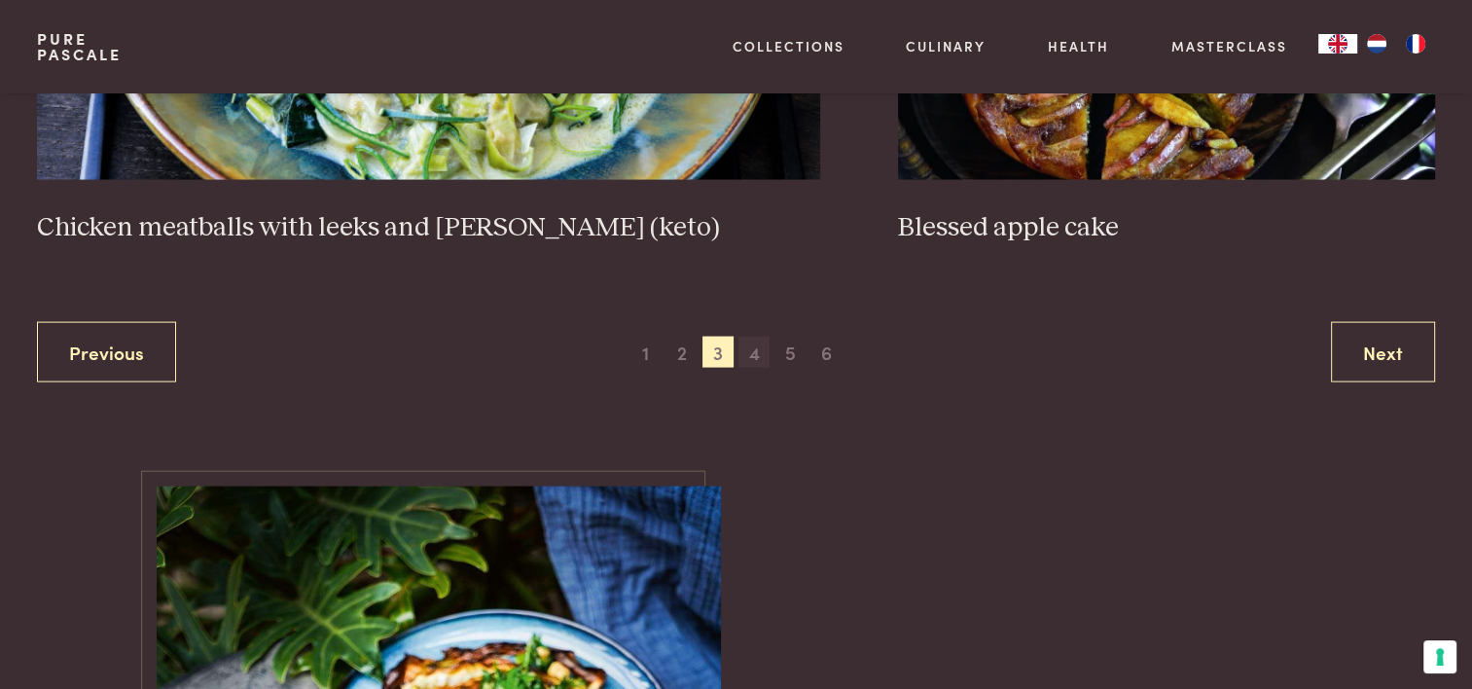
click at [753, 337] on span "4" at bounding box center [753, 352] width 31 height 31
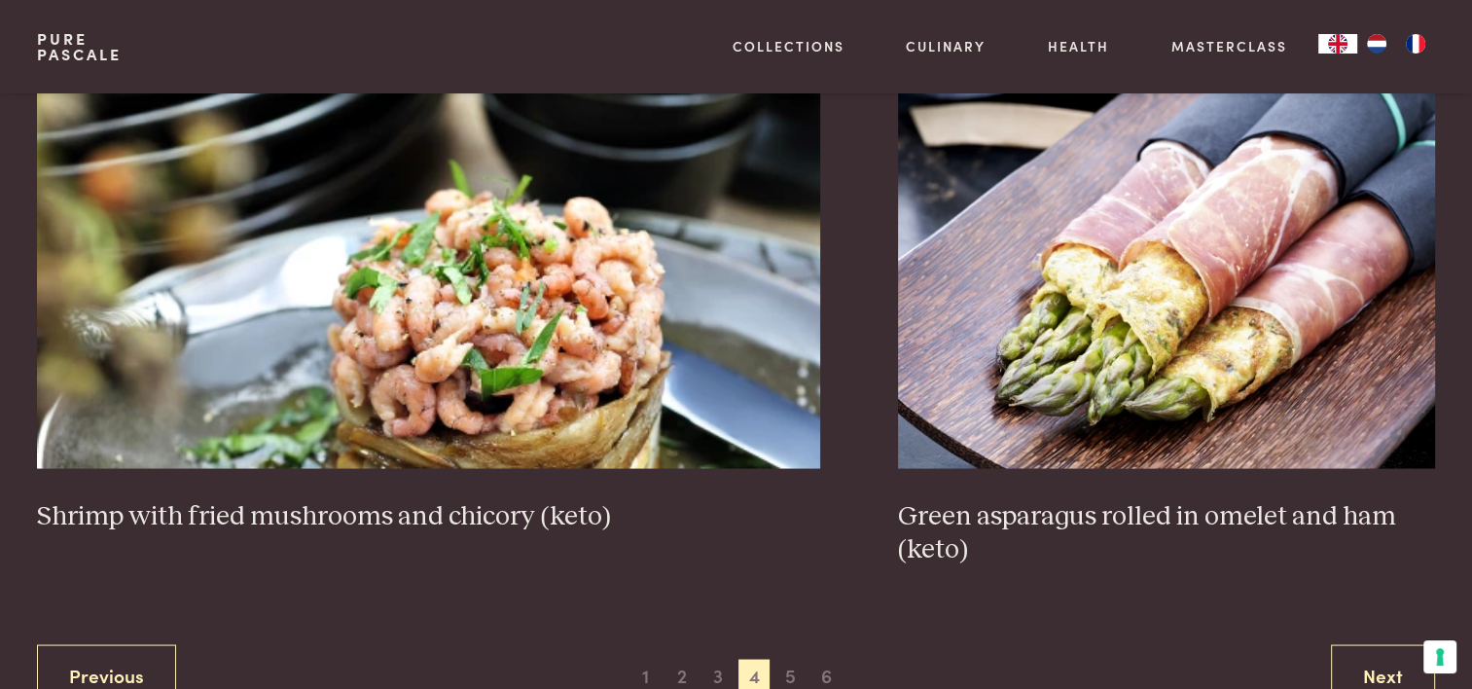
scroll to position [3656, 0]
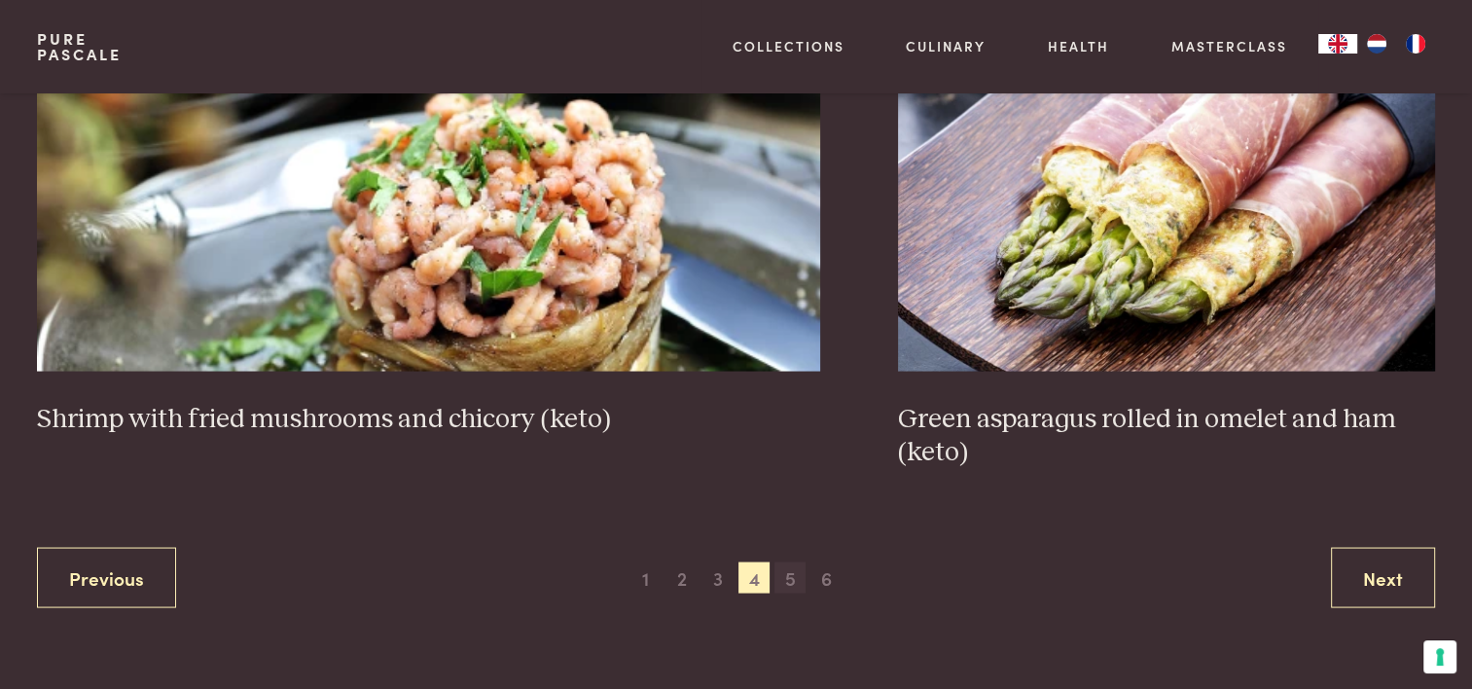
click at [792, 578] on span "5" at bounding box center [789, 576] width 31 height 31
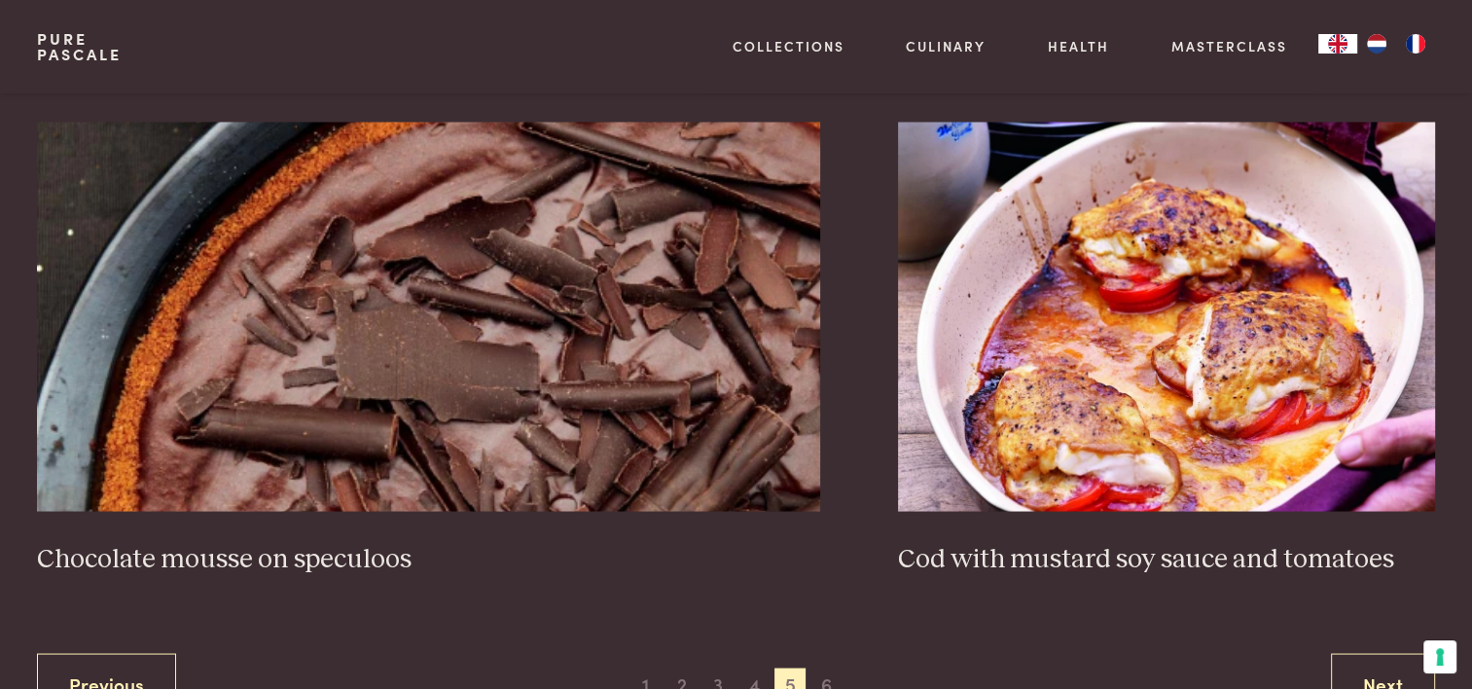
scroll to position [3559, 0]
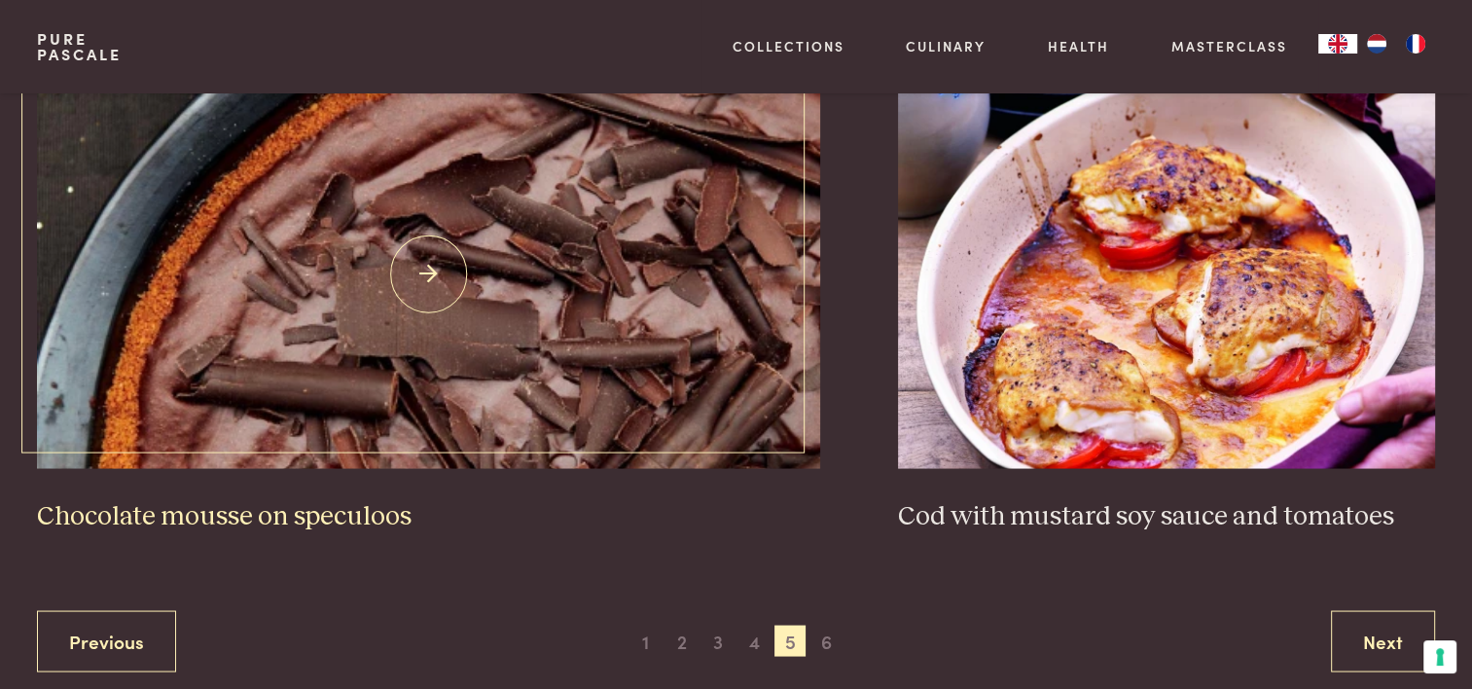
click at [438, 278] on img at bounding box center [428, 273] width 783 height 389
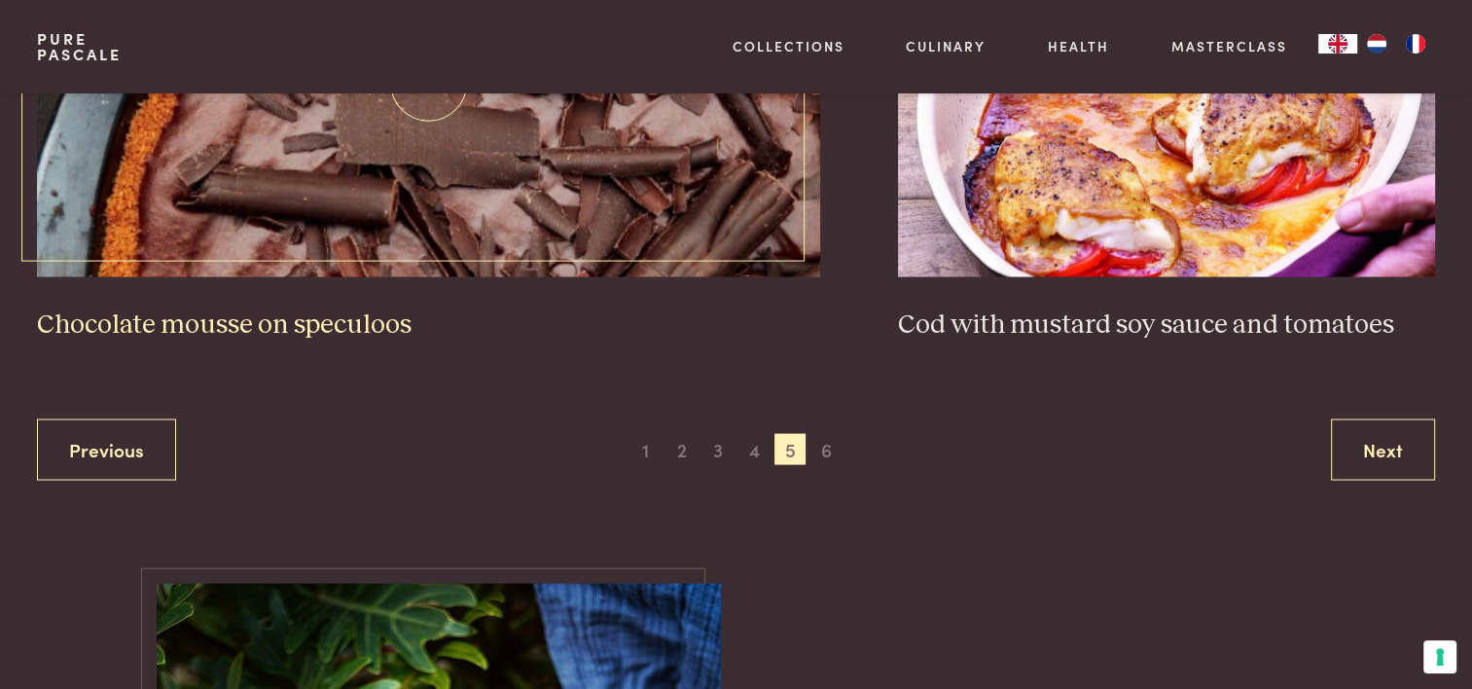
scroll to position [3754, 0]
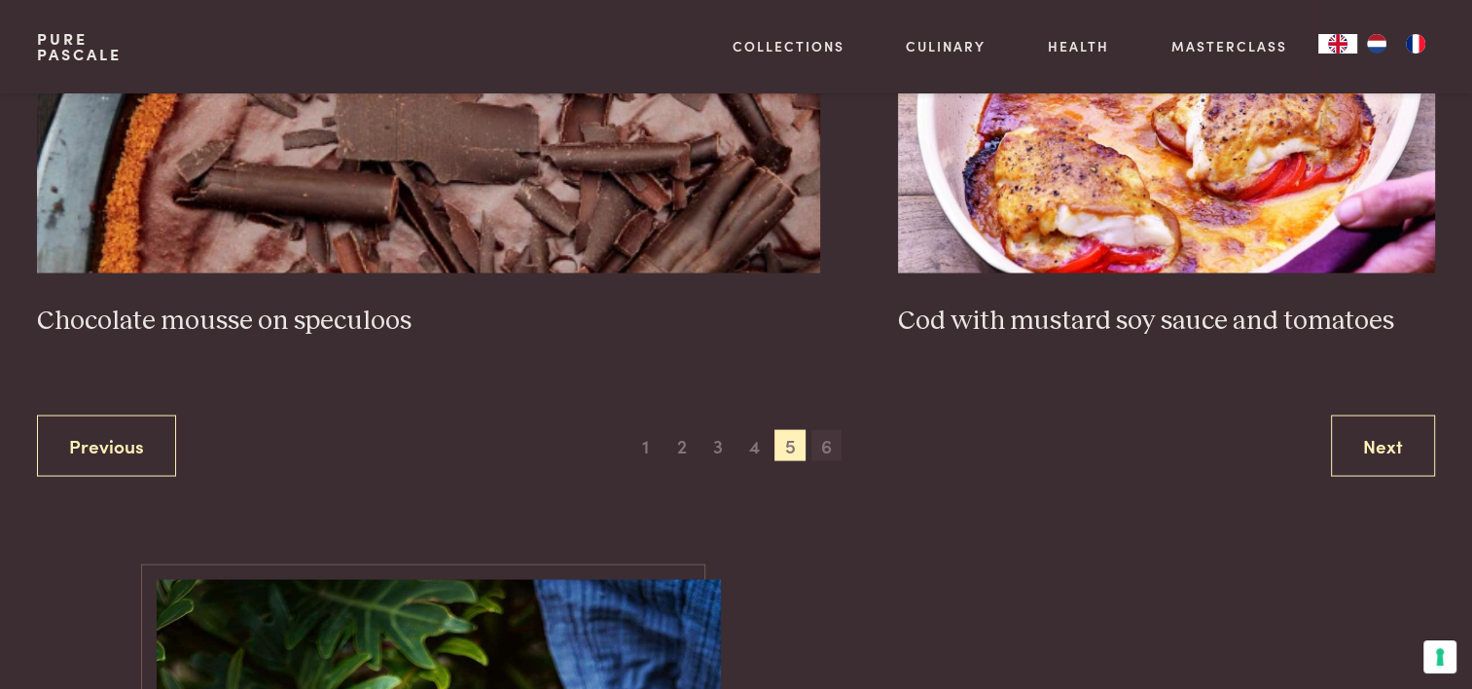
click at [822, 444] on span "6" at bounding box center [826, 445] width 31 height 31
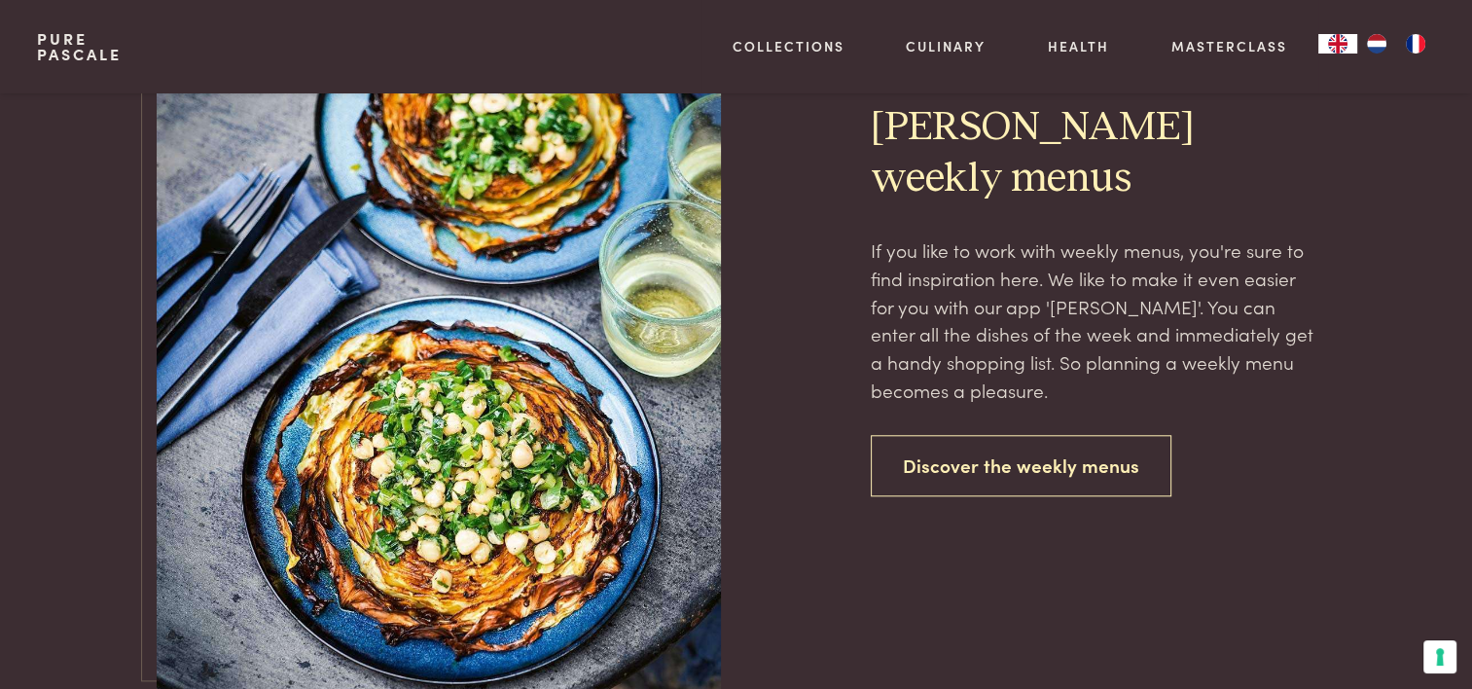
scroll to position [1906, 0]
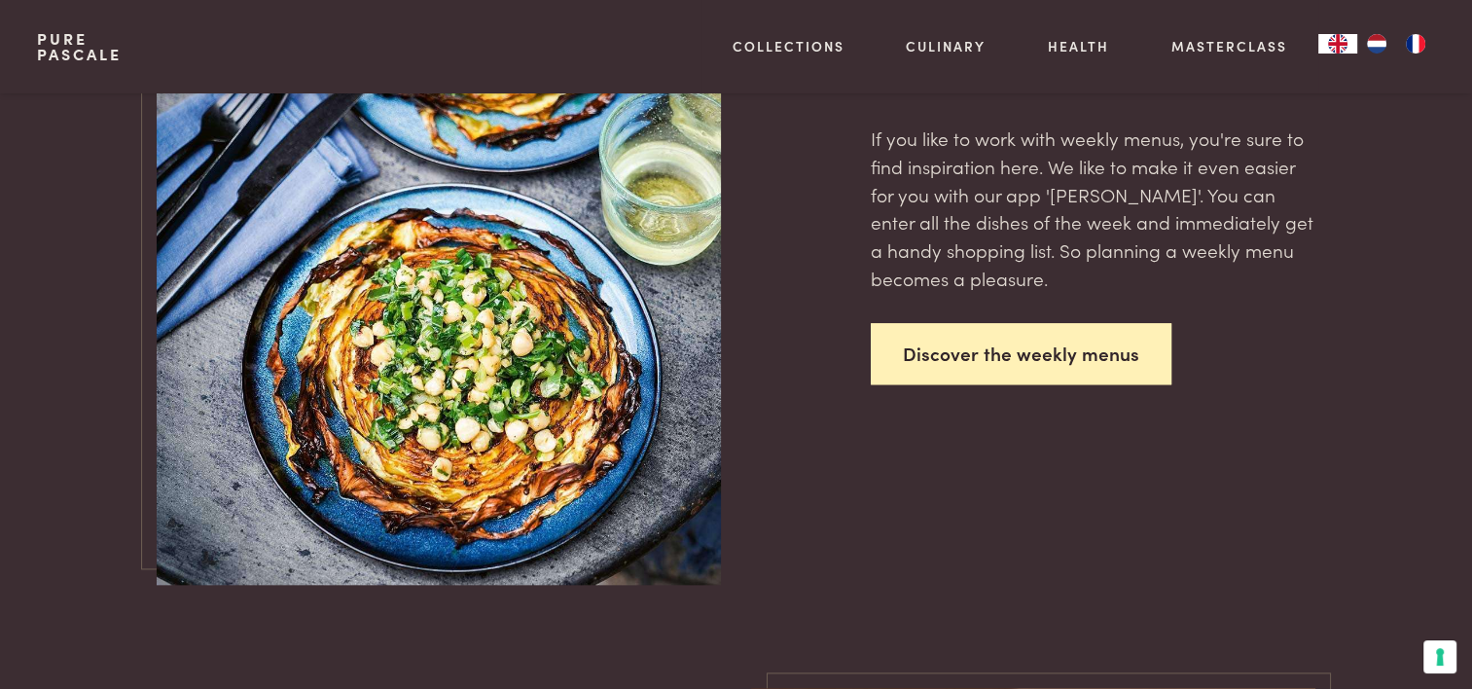
click at [1027, 330] on link "Discover the weekly menus" at bounding box center [1021, 353] width 301 height 61
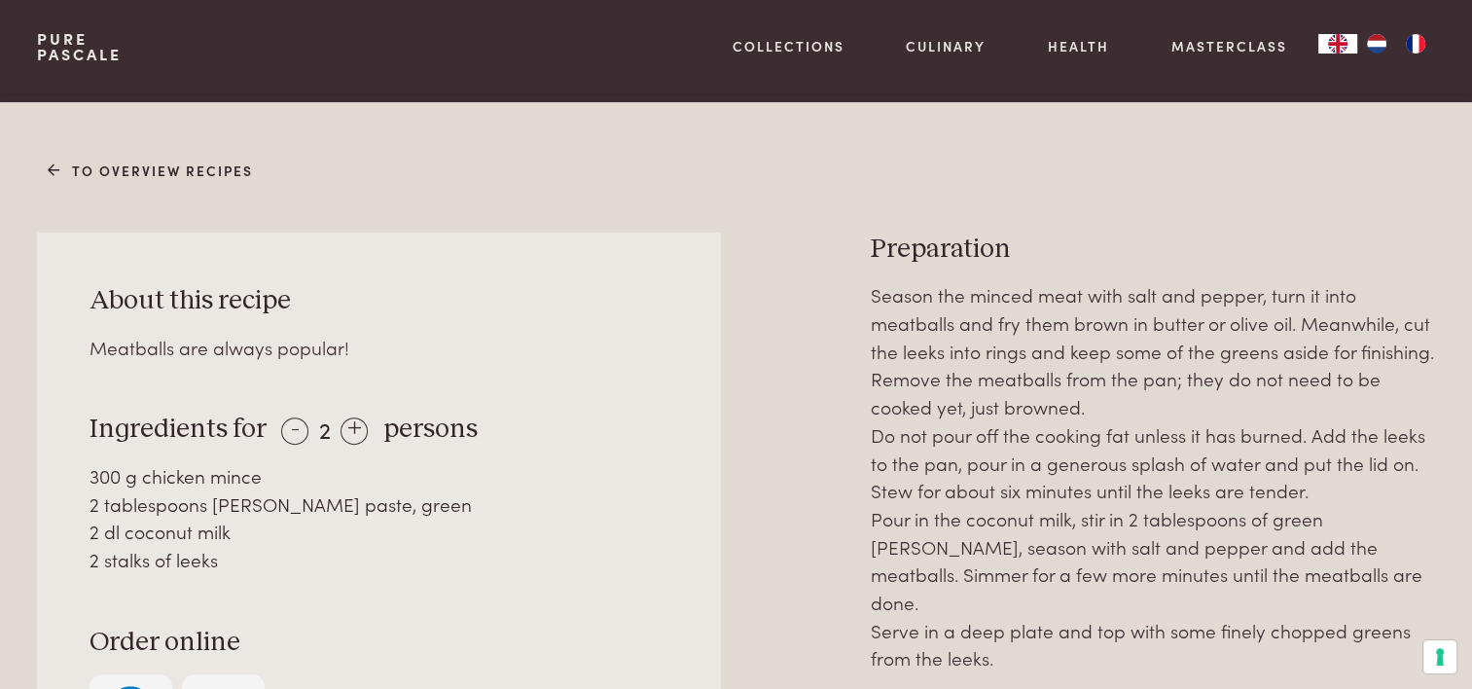
scroll to position [778, 0]
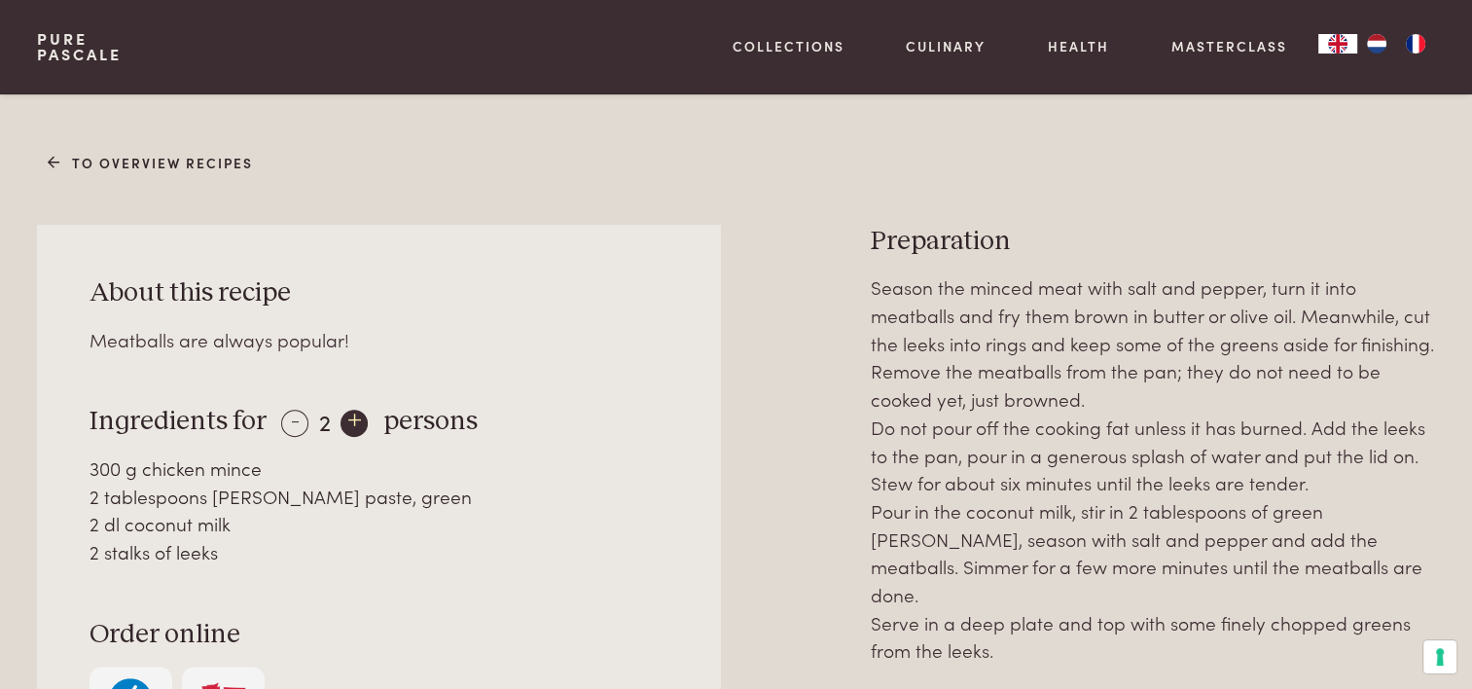
click at [346, 410] on div "+" at bounding box center [353, 423] width 27 height 27
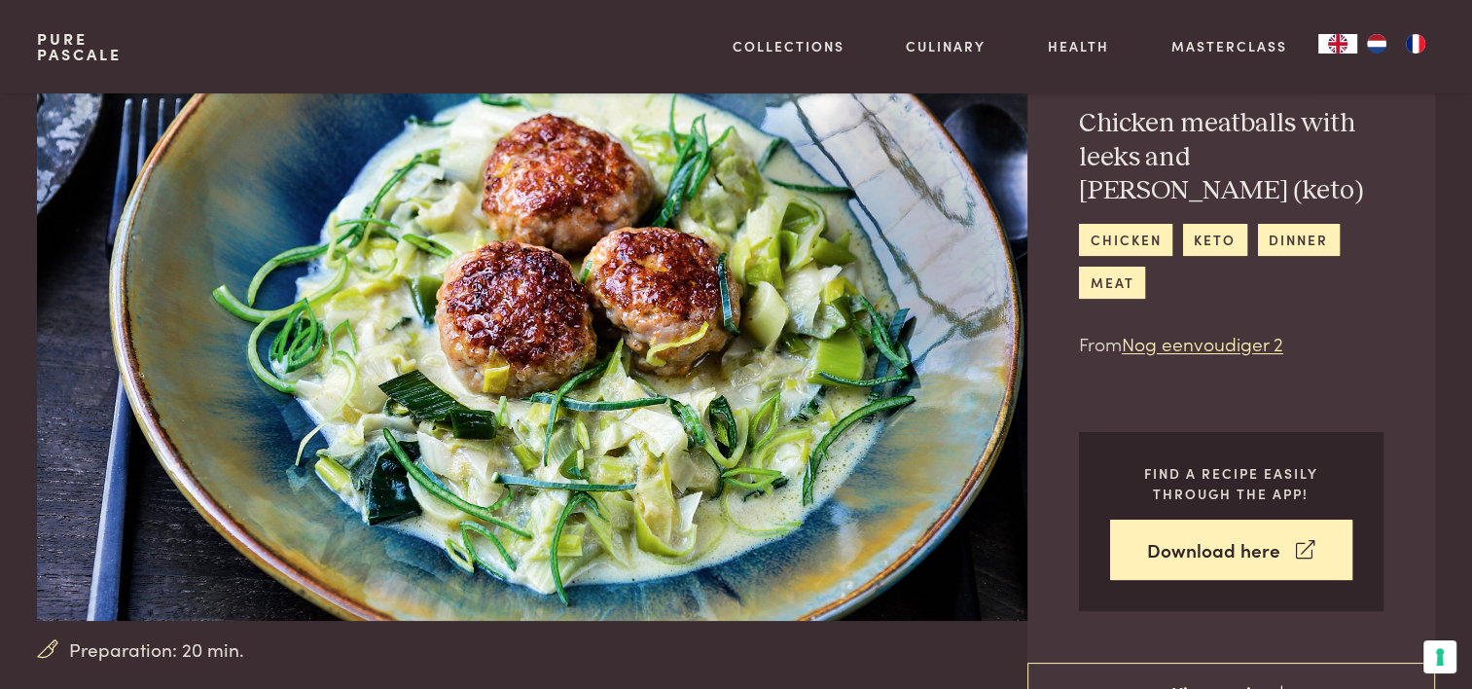
scroll to position [0, 0]
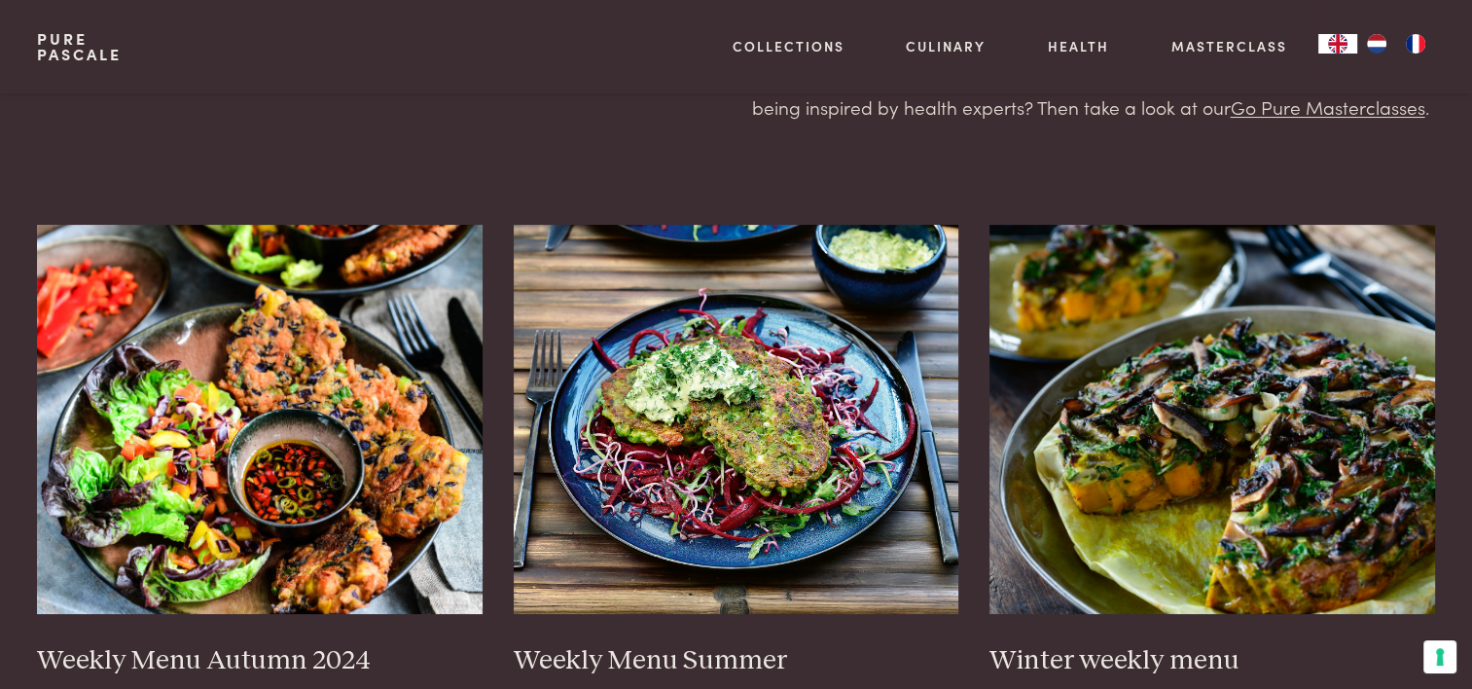
scroll to position [292, 0]
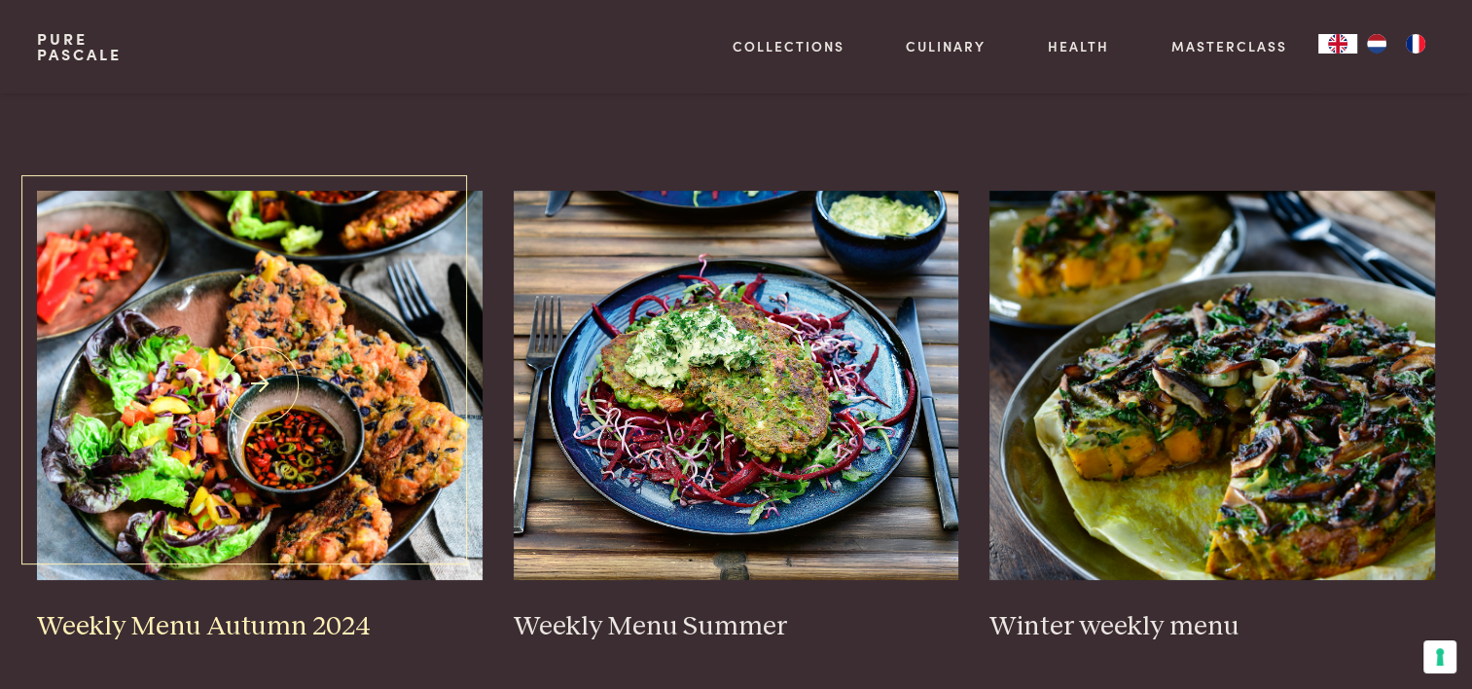
click at [362, 335] on img at bounding box center [259, 385] width 445 height 389
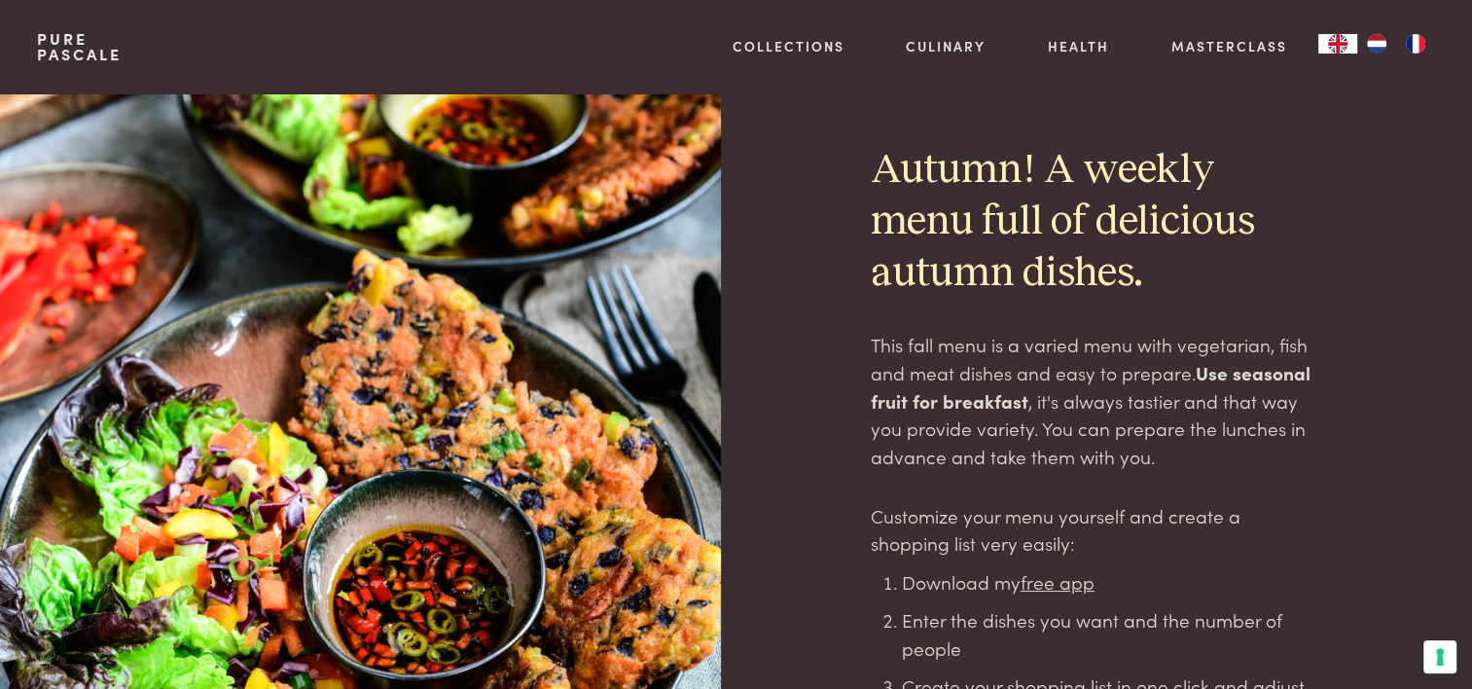
click at [1050, 585] on u "free app" at bounding box center [1057, 581] width 74 height 26
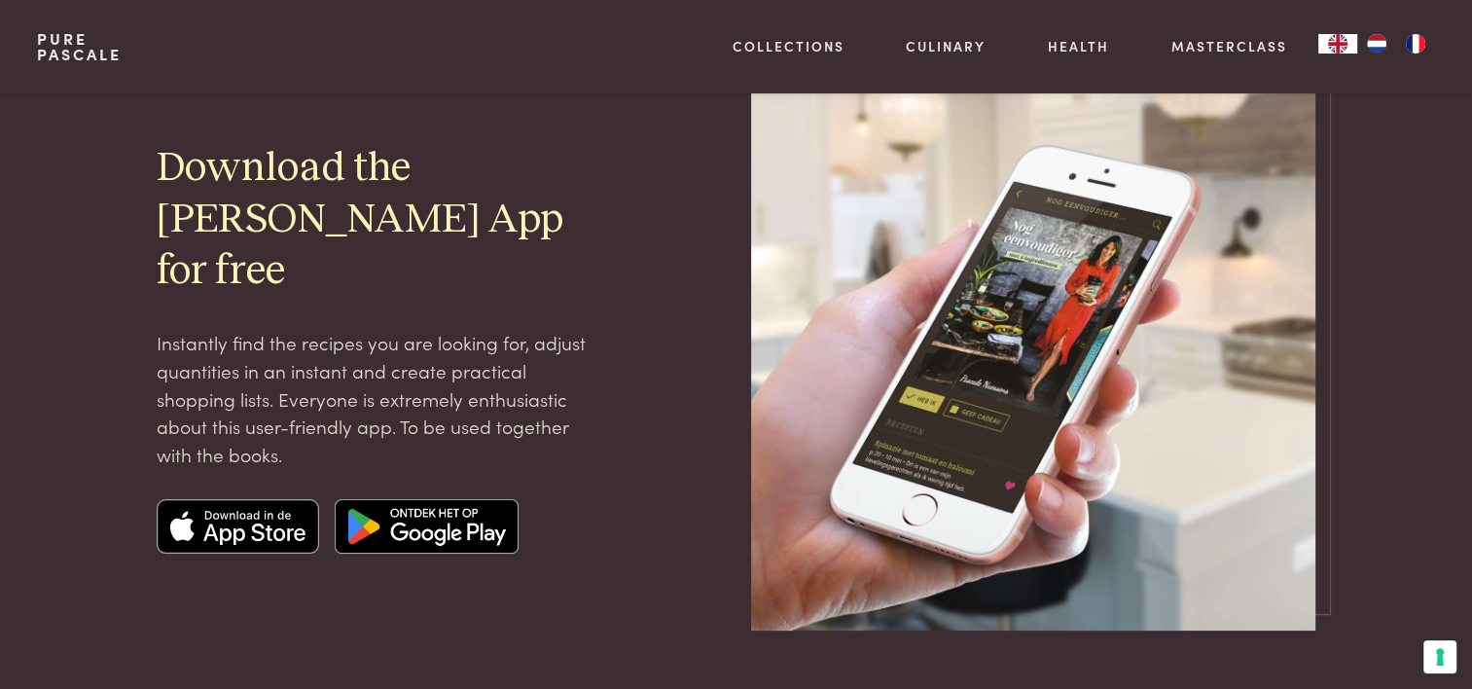
scroll to position [97, 0]
